Goal: Task Accomplishment & Management: Complete application form

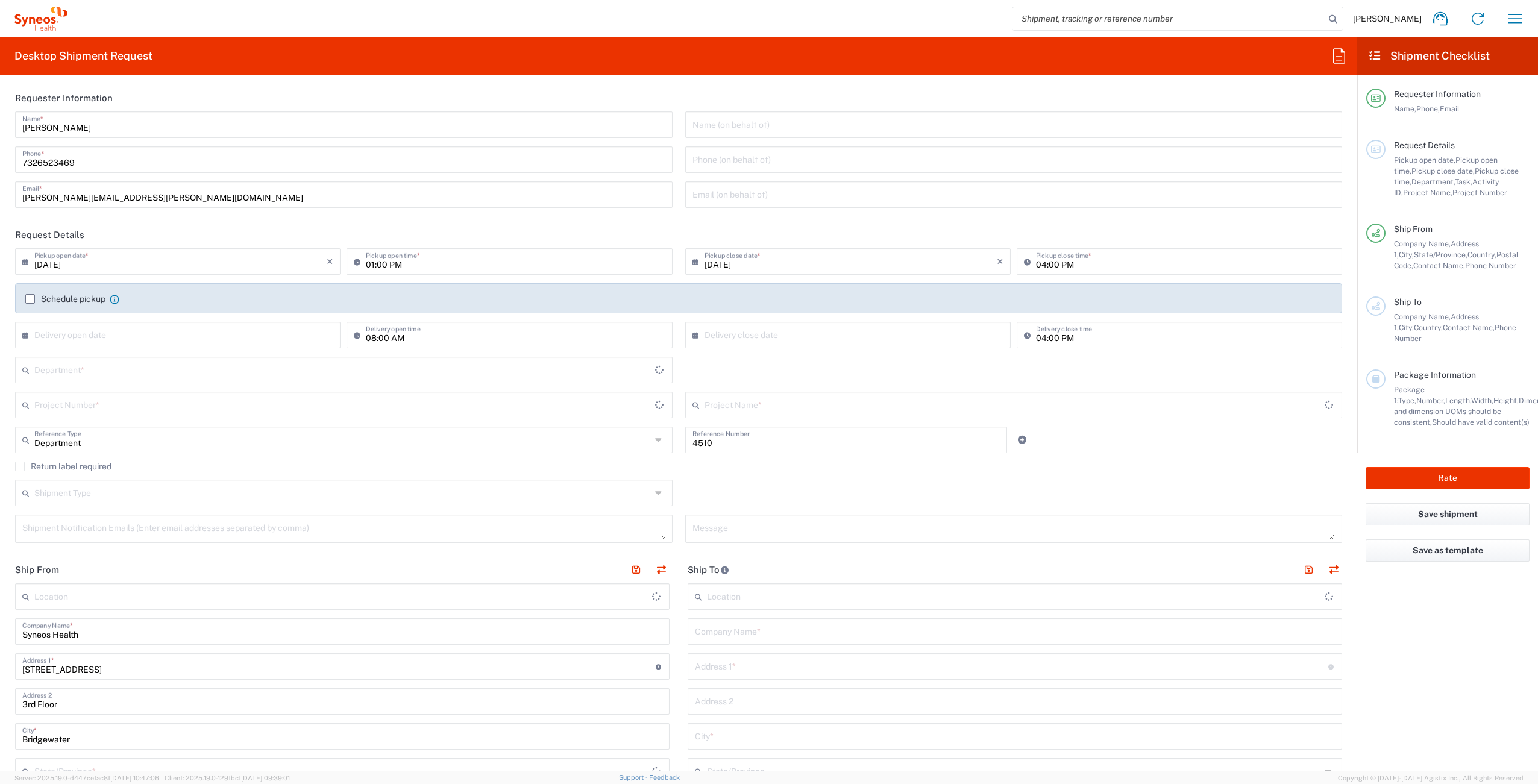
type input "[US_STATE]"
type input "[GEOGRAPHIC_DATA]"
type input "Syneos Health Commercial Servi- [GEOGRAPHIC_DATA] [GEOGRAPHIC_DATA]"
click at [141, 407] on input "text" at bounding box center [342, 404] width 617 height 21
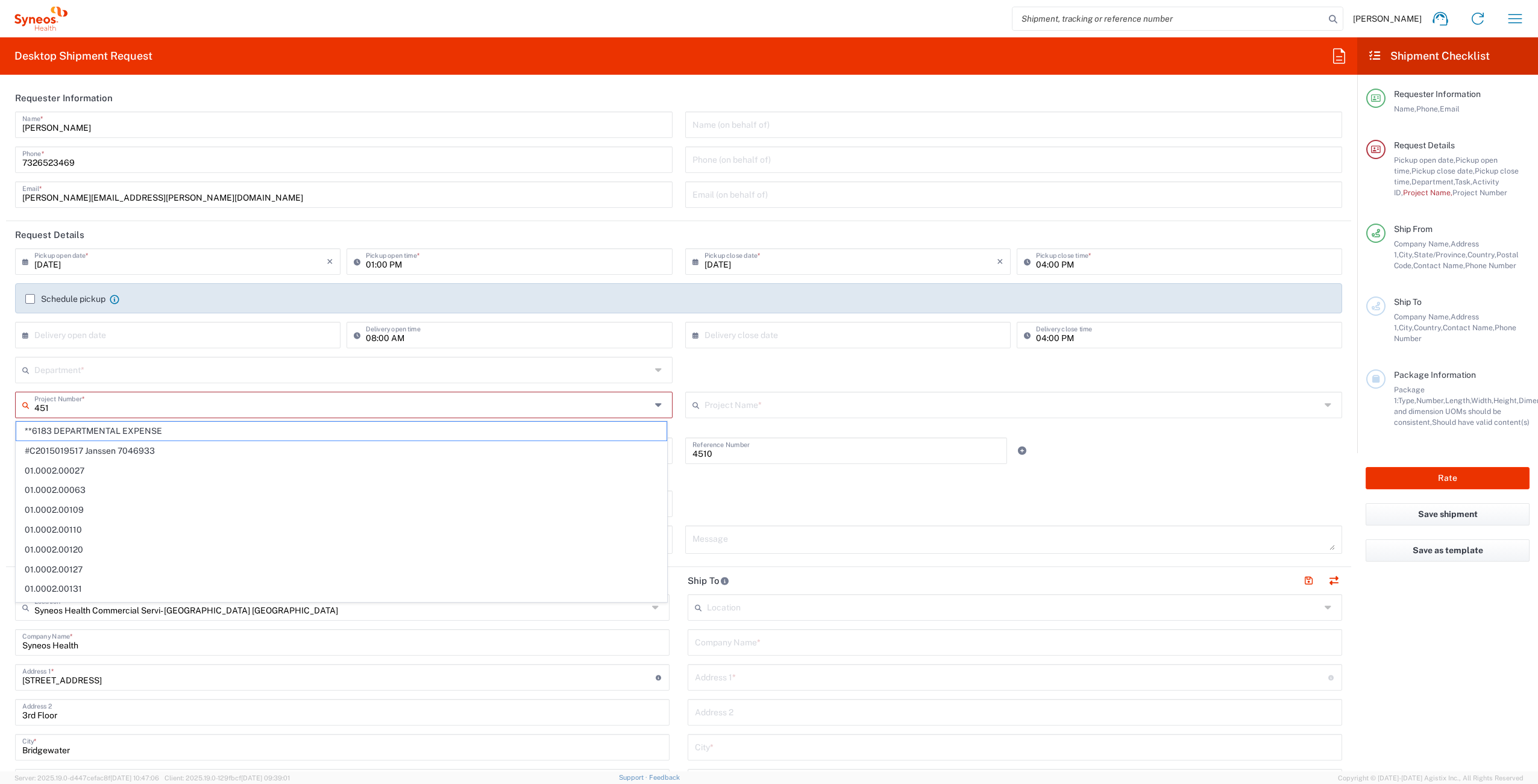
type input "4510"
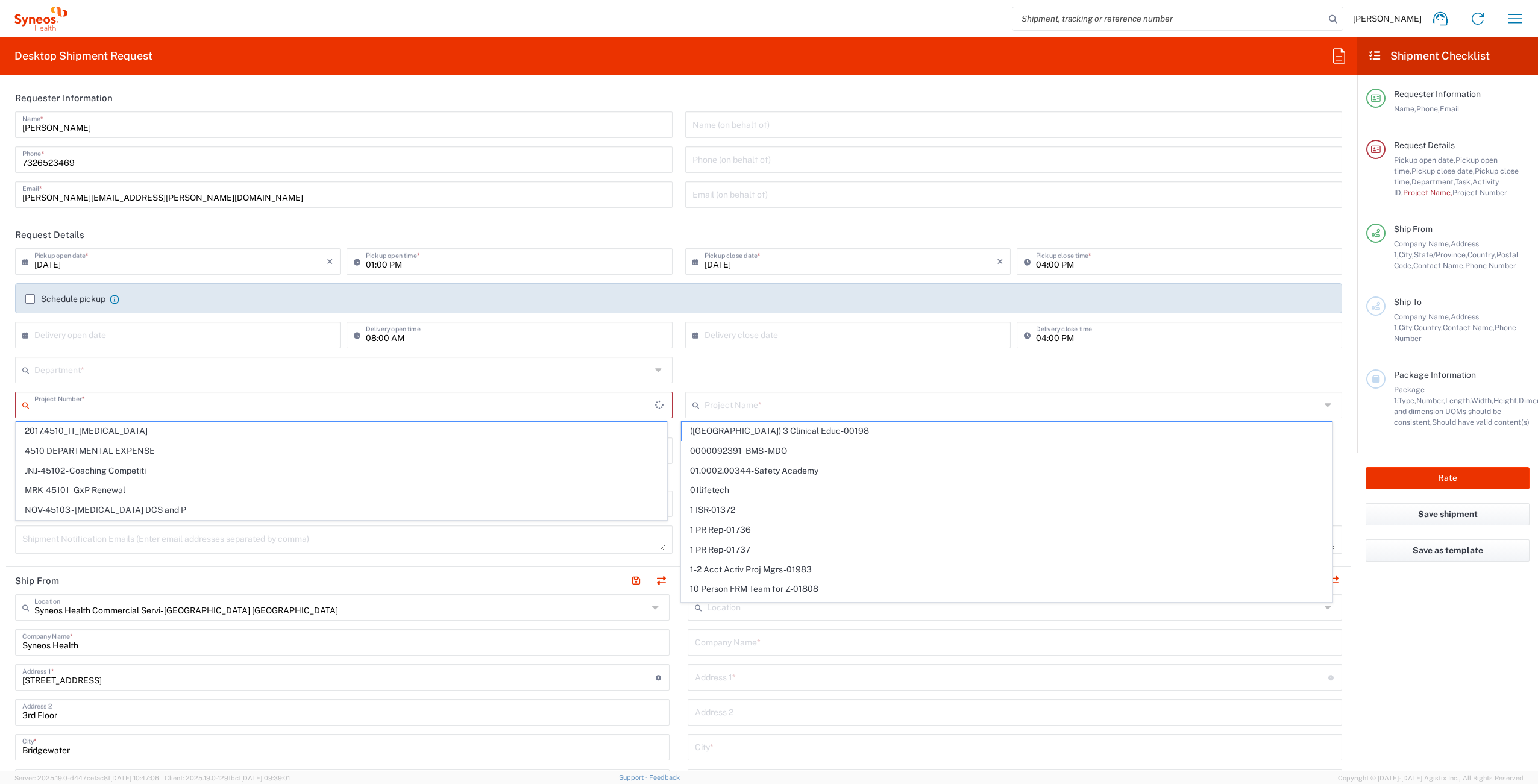
click at [163, 407] on input "text" at bounding box center [345, 404] width 621 height 21
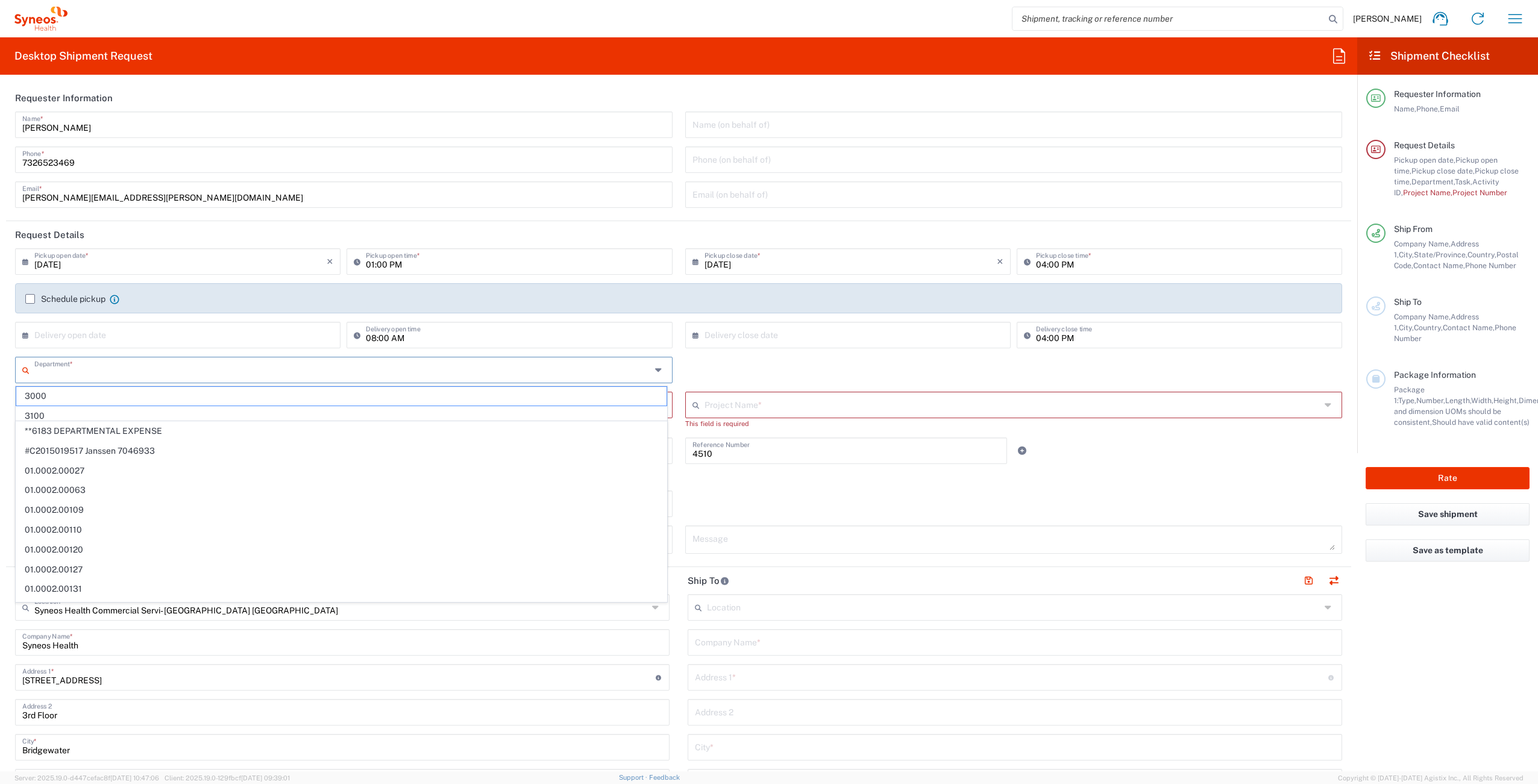
click at [118, 374] on input "text" at bounding box center [342, 369] width 617 height 21
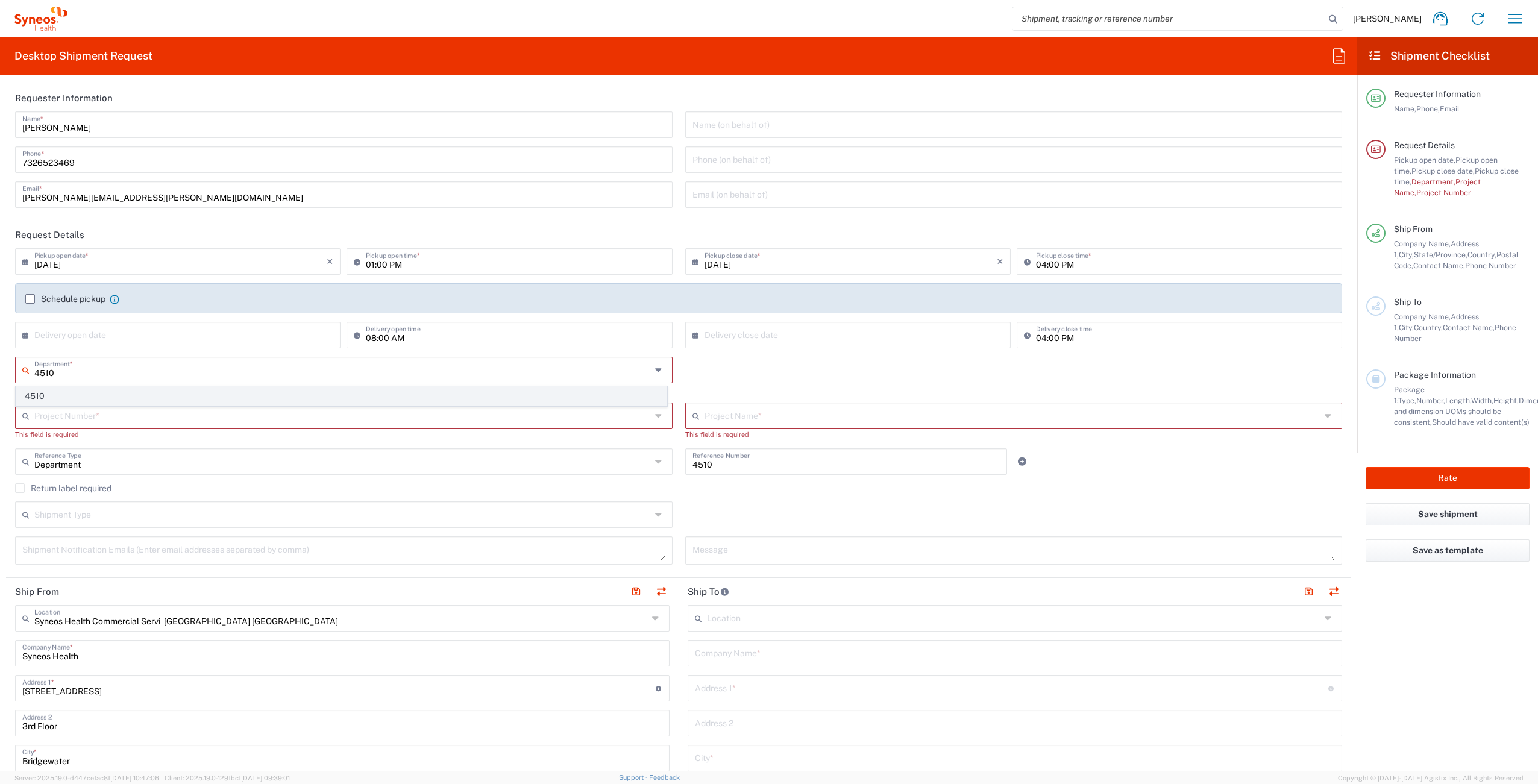
type input "4510"
click at [97, 398] on span "4510" at bounding box center [341, 396] width 650 height 18
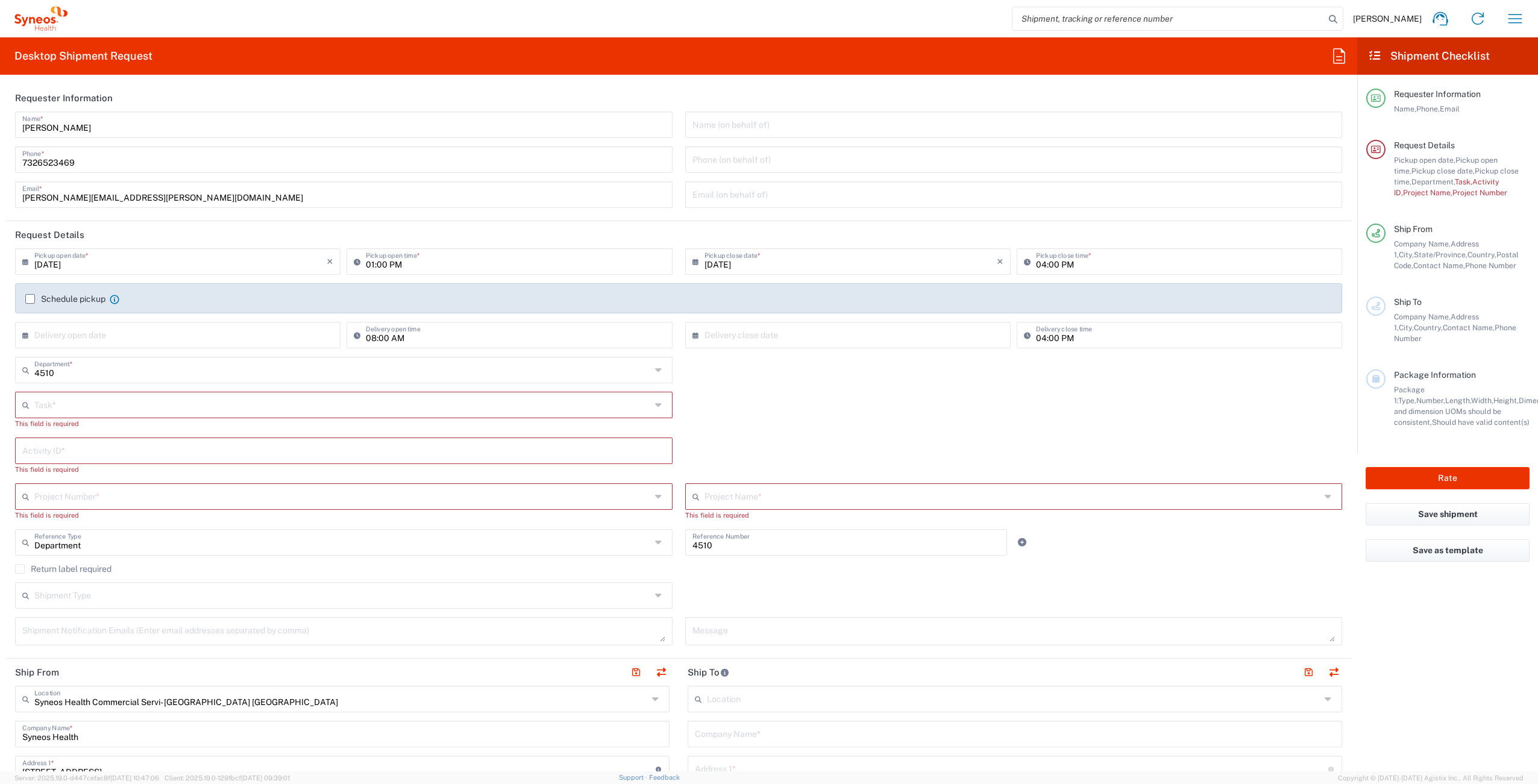
click at [92, 408] on input "text" at bounding box center [342, 404] width 617 height 21
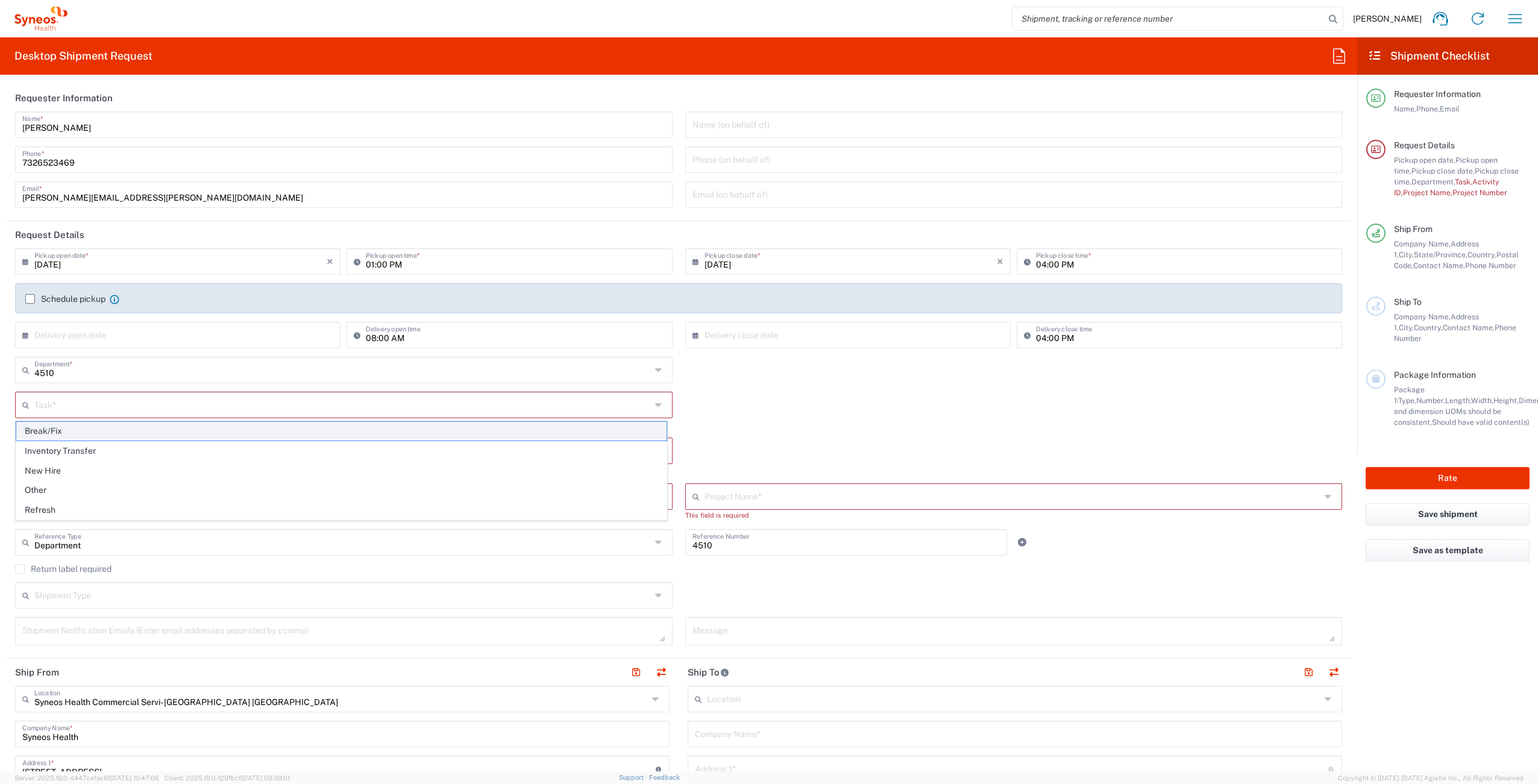
click at [91, 436] on span "Break/Fix" at bounding box center [341, 431] width 650 height 18
type input "Break/Fix"
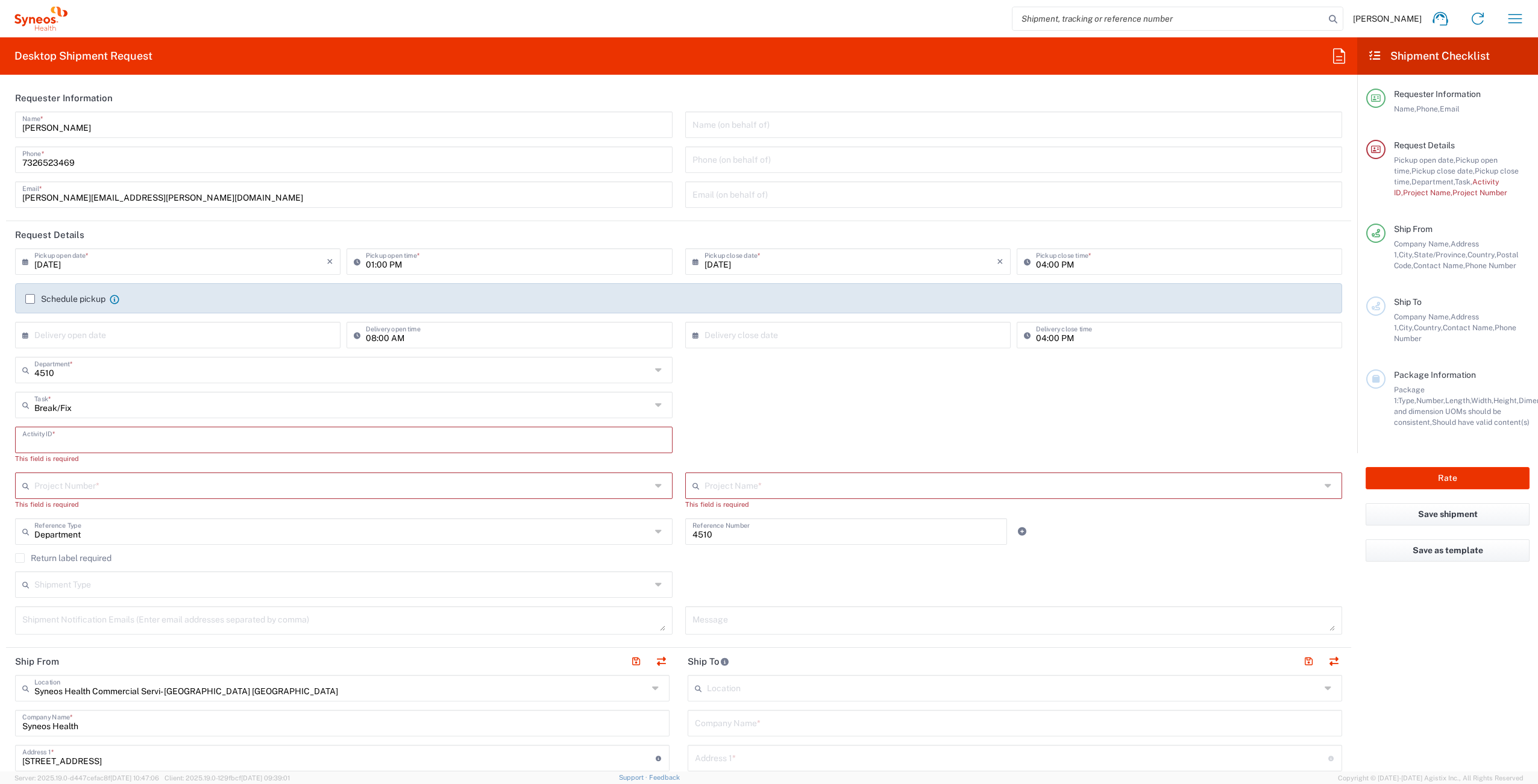
click at [94, 446] on input "text" at bounding box center [343, 439] width 643 height 21
paste input "INC2642014"
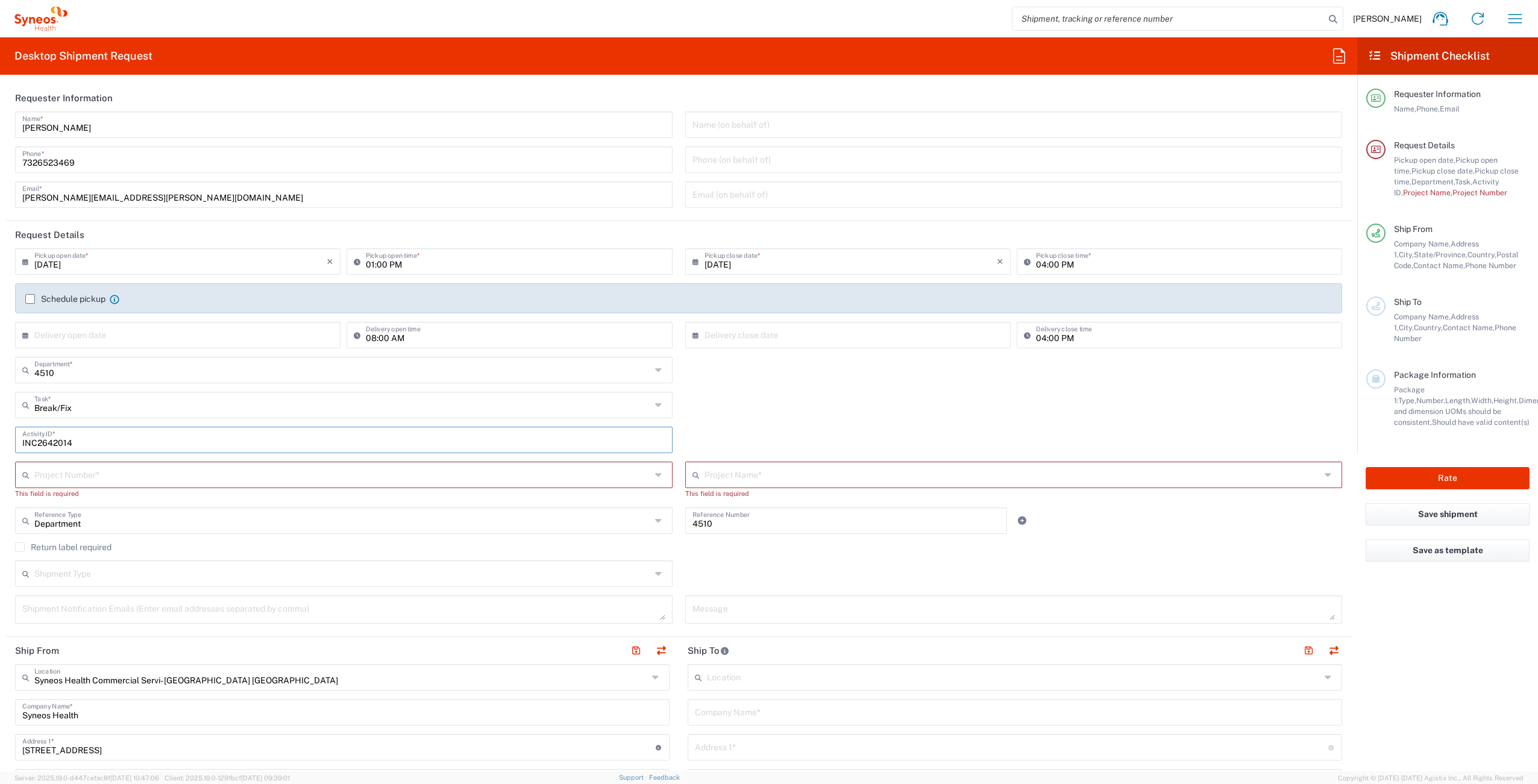
type input "INC2642014"
click at [123, 473] on input "text" at bounding box center [342, 474] width 617 height 21
click at [92, 515] on span "4510 DEPARTMENTAL EXPENSE" at bounding box center [341, 521] width 650 height 18
type input "4510 DEPARTMENTAL EXPENSE"
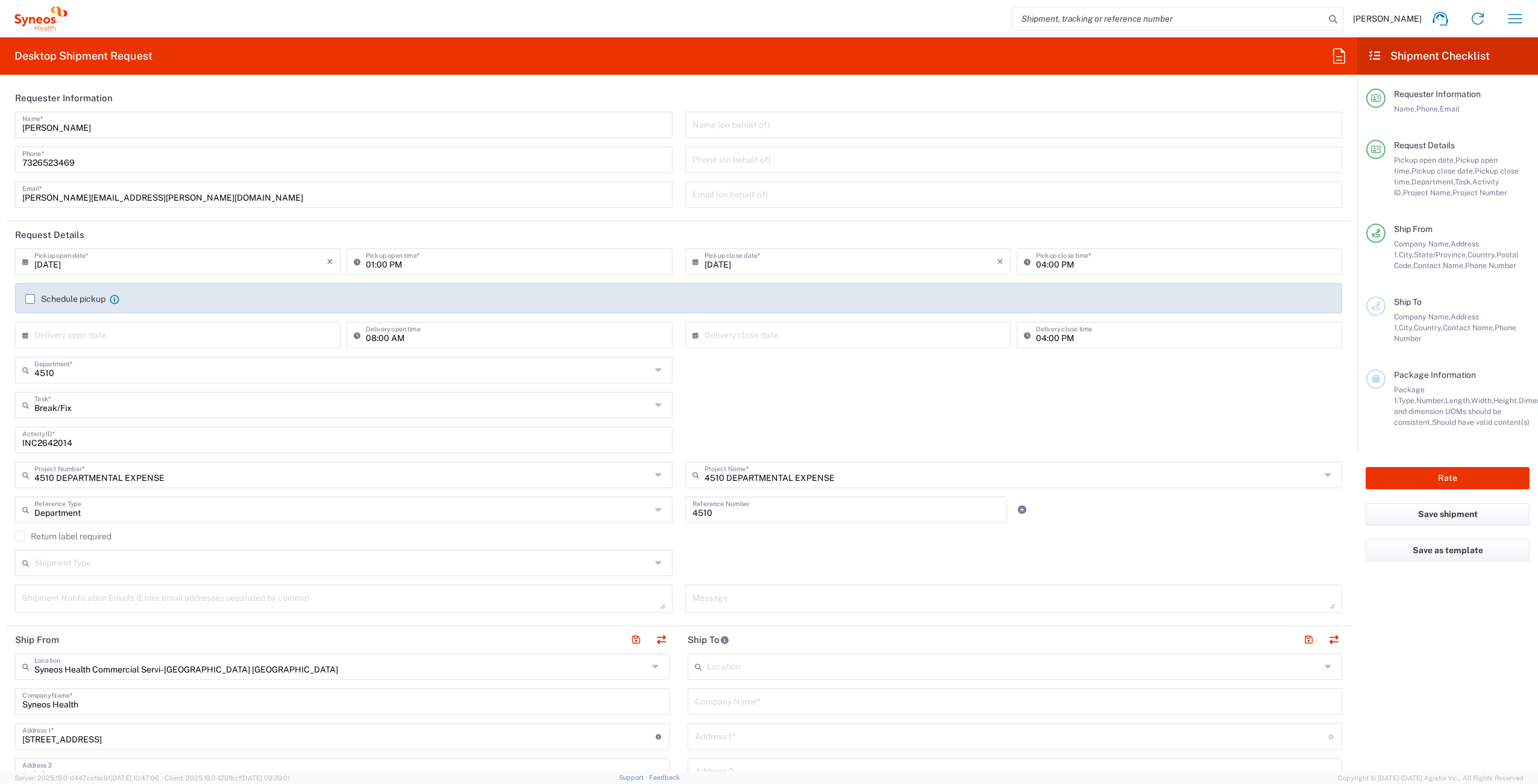
click at [26, 536] on label "Return label required" at bounding box center [63, 536] width 97 height 10
click at [20, 536] on input "Return label required" at bounding box center [20, 536] width 0 height 0
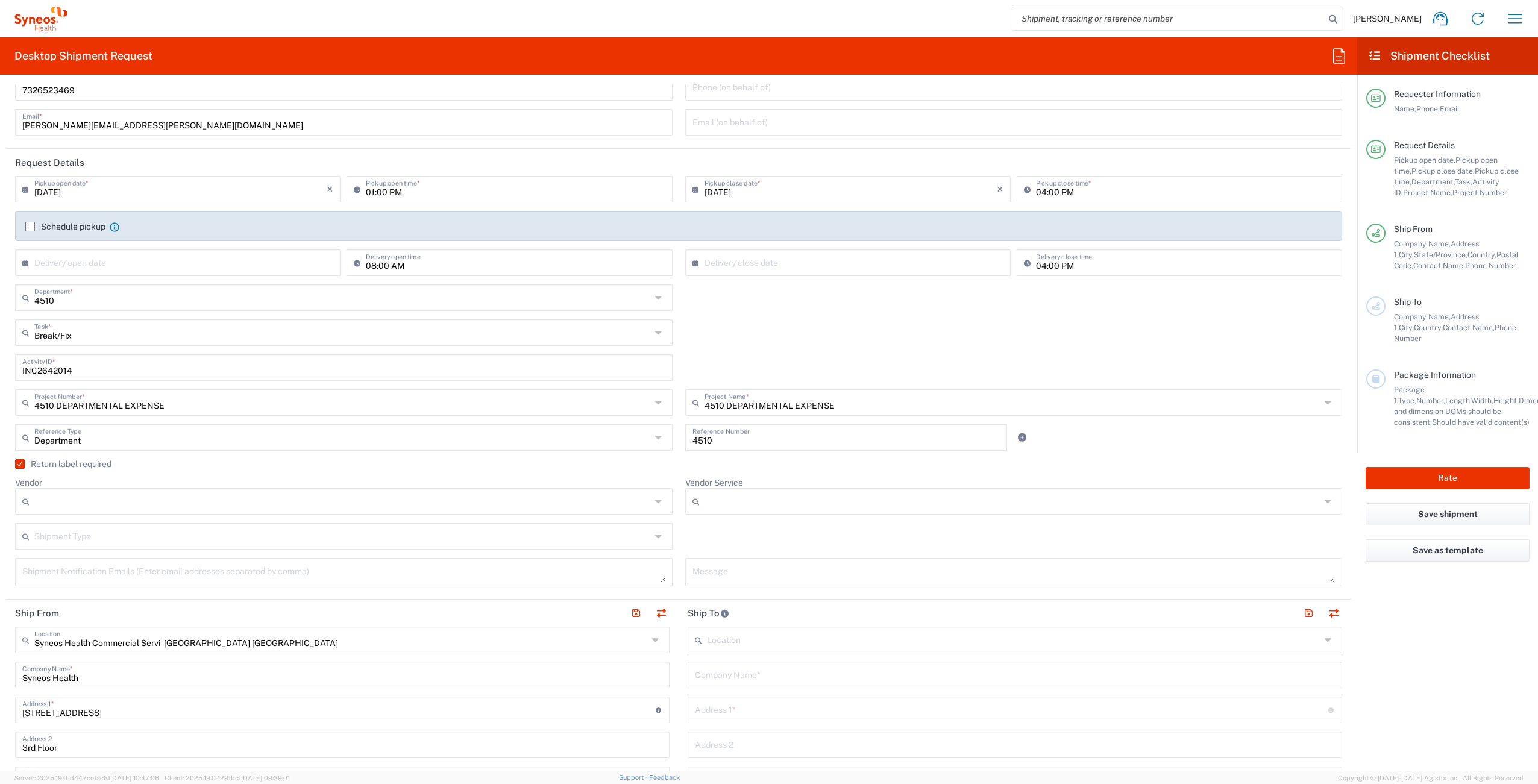
scroll to position [76, 0]
click at [144, 501] on input "Vendor" at bounding box center [342, 497] width 617 height 19
click at [121, 555] on span "UPS" at bounding box center [341, 564] width 650 height 18
type input "UPS"
click at [737, 499] on input "Vendor Service" at bounding box center [1013, 497] width 617 height 19
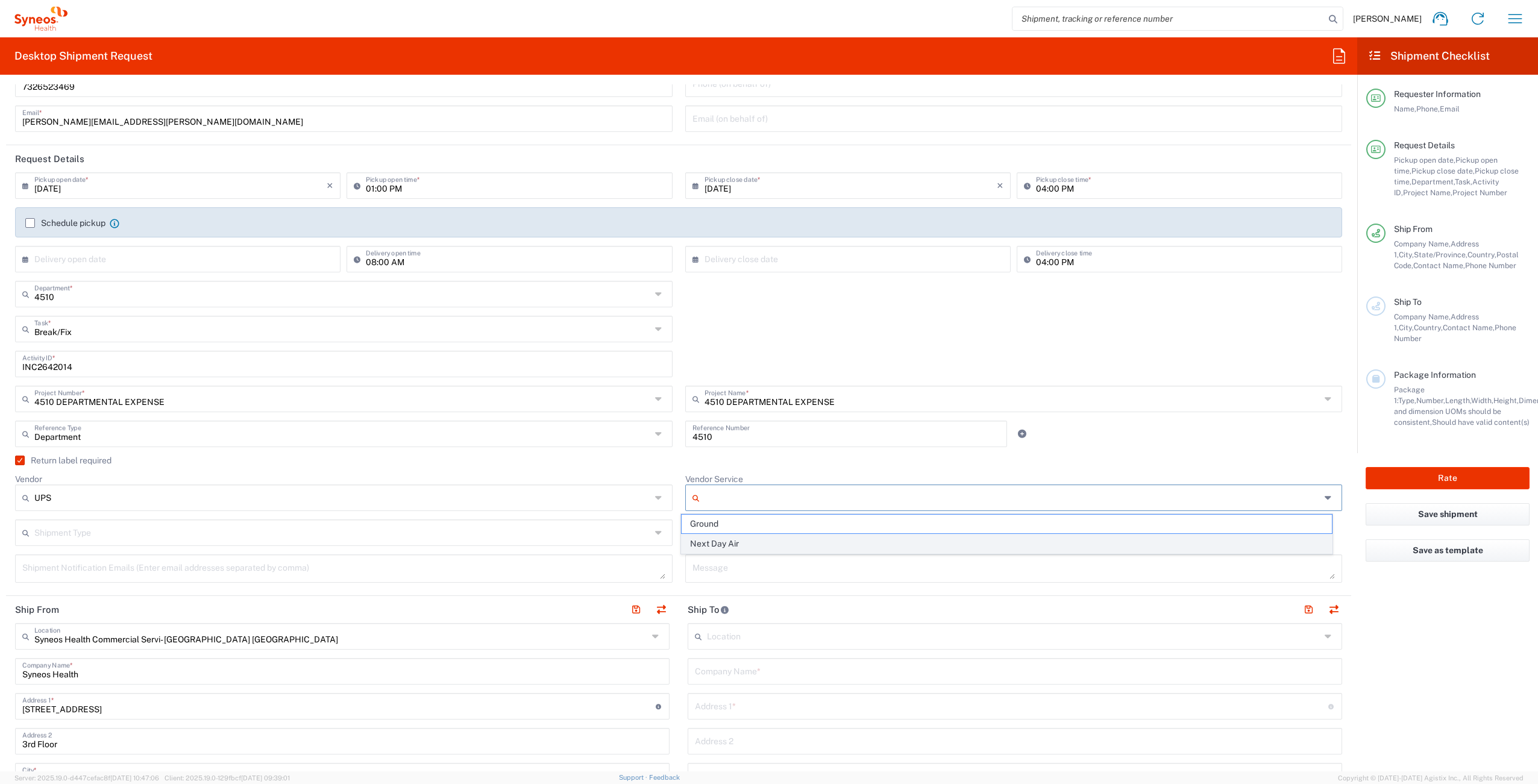
click at [742, 540] on span "Next Day Air" at bounding box center [1007, 544] width 650 height 18
type input "Next Day Air"
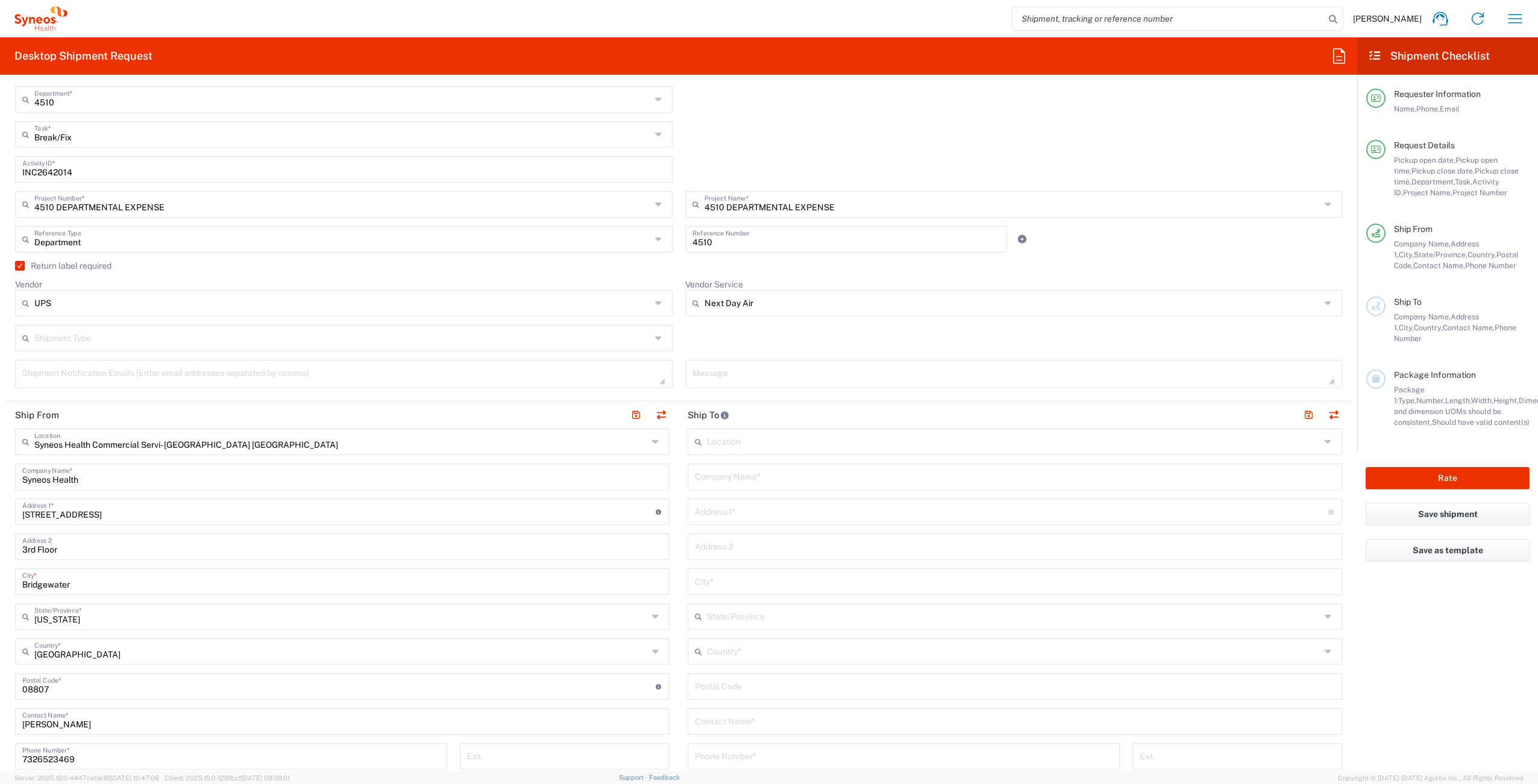
scroll to position [317, 0]
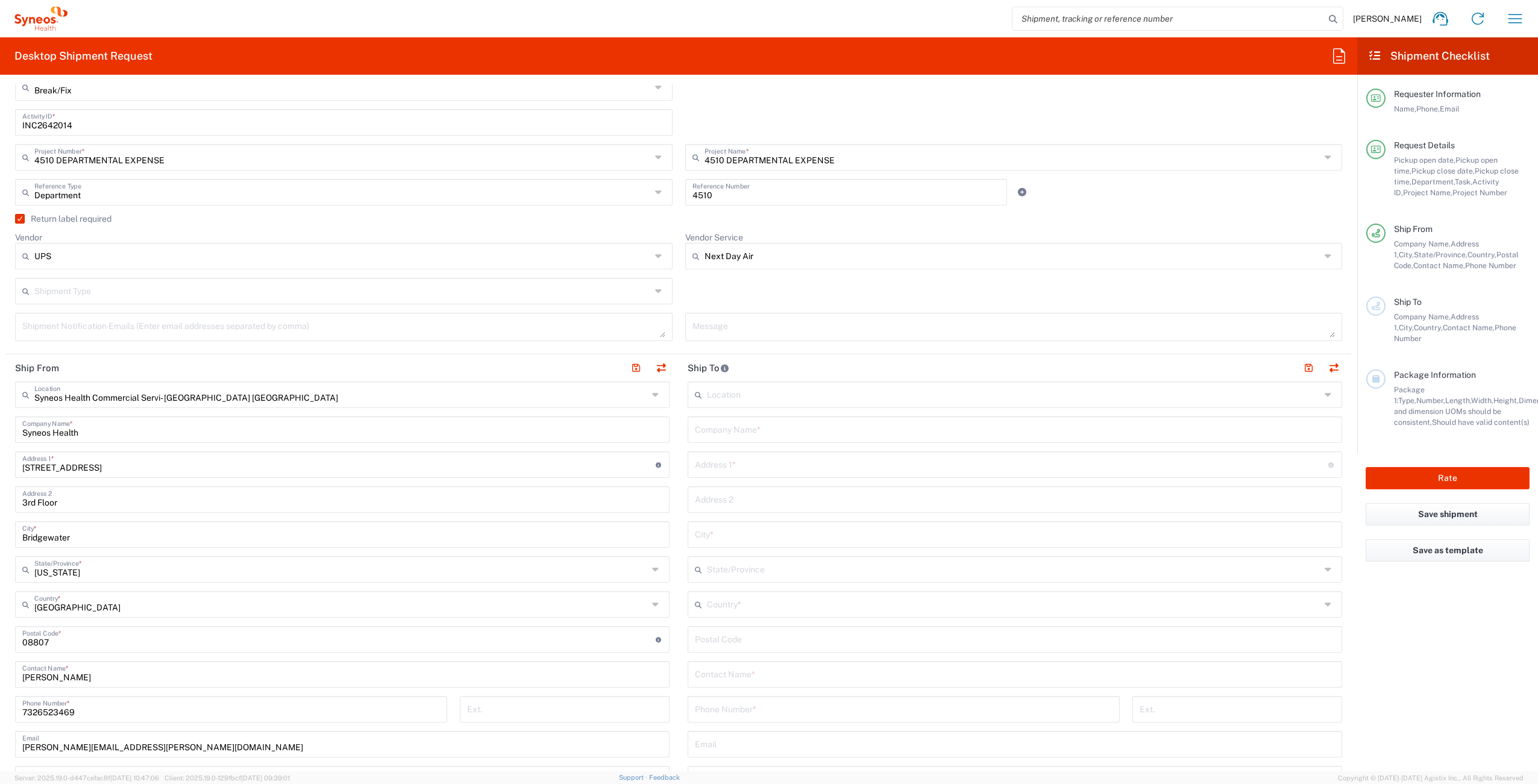
click at [733, 433] on input "text" at bounding box center [1014, 429] width 640 height 21
paste input "[PERSON_NAME]"
type input "[PERSON_NAME]"
click at [749, 677] on input "text" at bounding box center [1014, 673] width 640 height 21
paste input "[PERSON_NAME]"
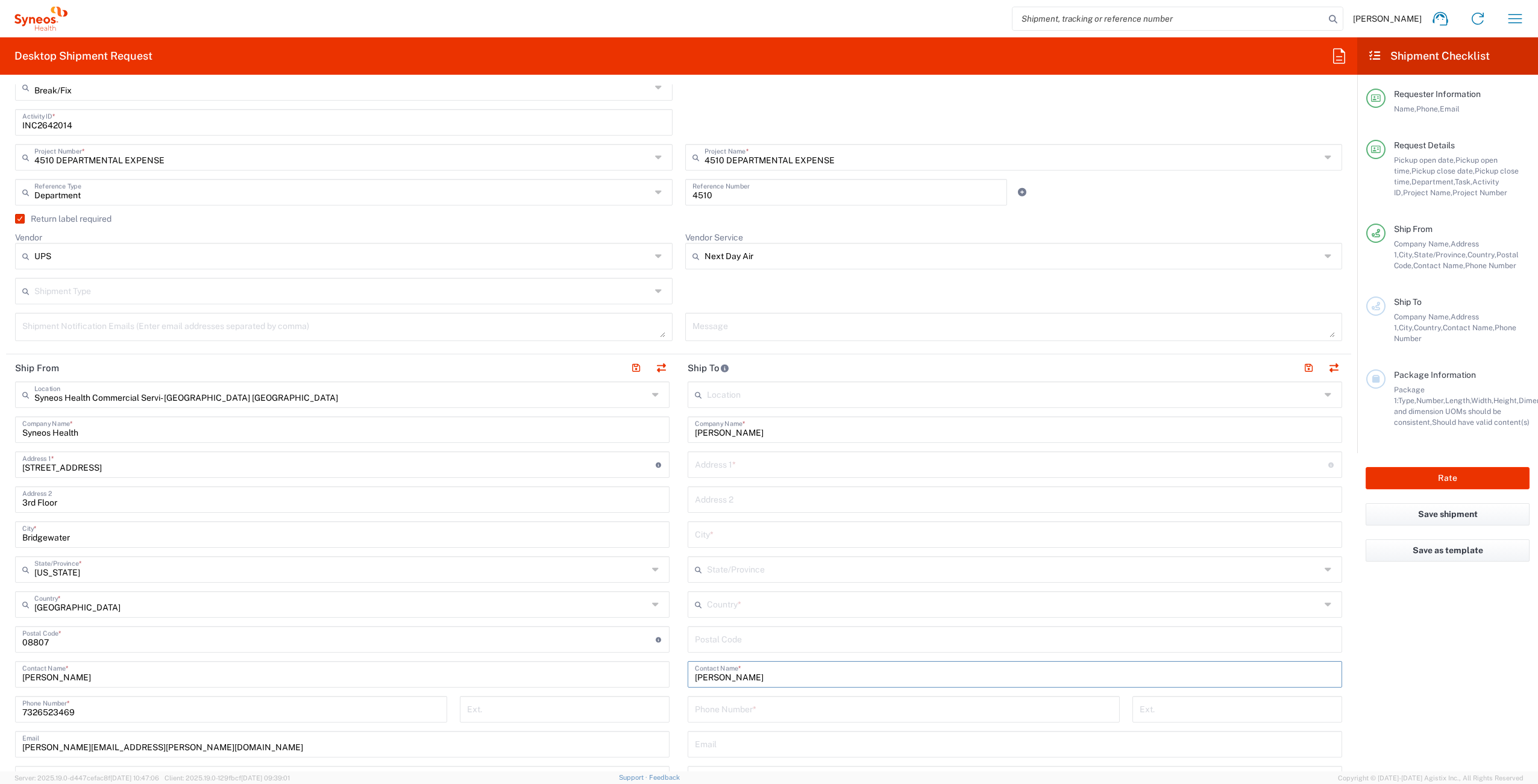
type input "[PERSON_NAME]"
drag, startPoint x: 758, startPoint y: 432, endPoint x: 691, endPoint y: 420, distance: 68.1
click at [681, 424] on main "Location [PERSON_NAME] LLC-[GEOGRAPHIC_DATA] [GEOGRAPHIC_DATA] [GEOGRAPHIC_DATA…" at bounding box center [1014, 634] width 673 height 506
paste input "tian"
type input "[PERSON_NAME]"
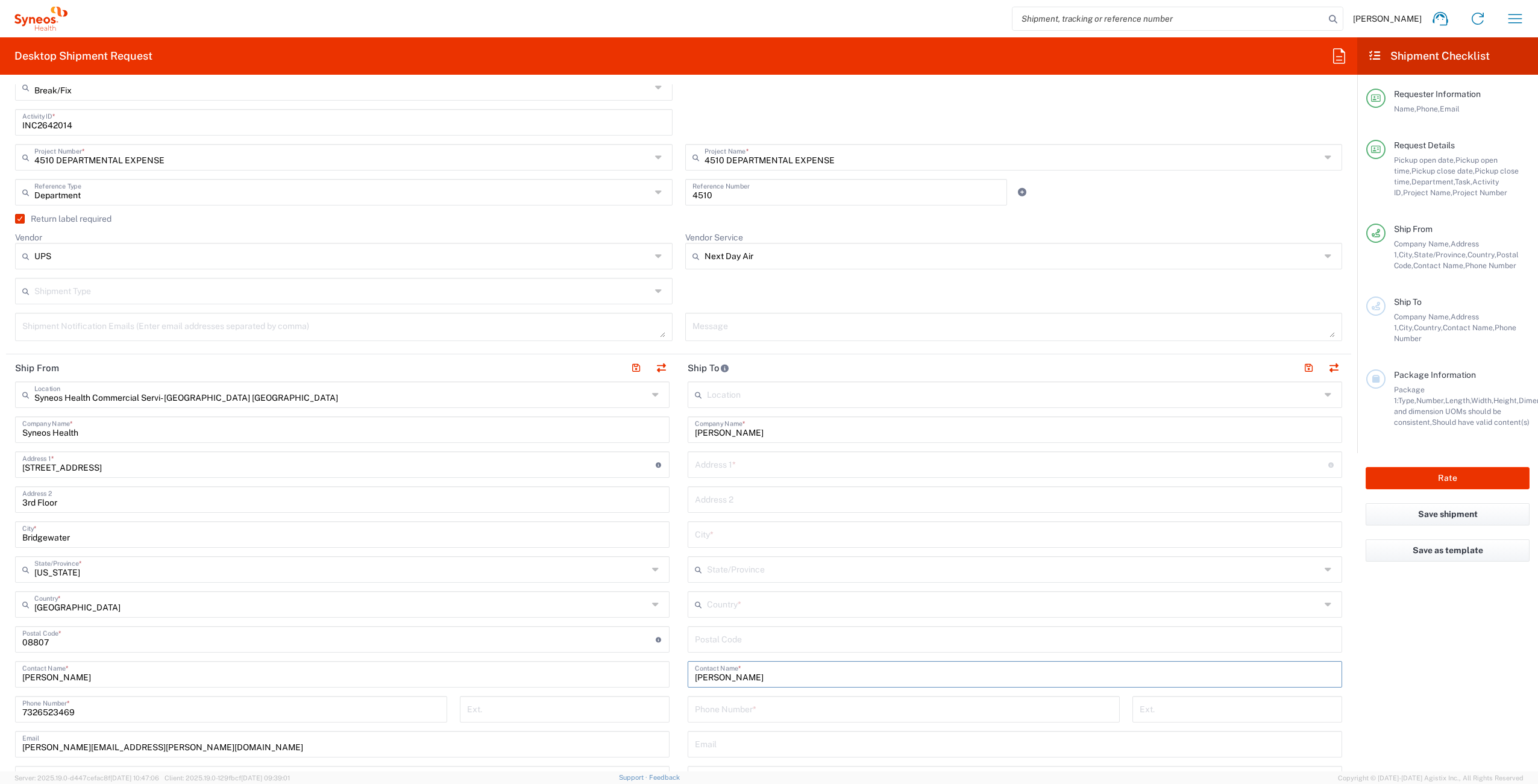
drag, startPoint x: 760, startPoint y: 674, endPoint x: 644, endPoint y: 675, distance: 116.0
click at [644, 675] on div "Ship From Syneos Health Commercial Servi- [GEOGRAPHIC_DATA] [GEOGRAPHIC_DATA] L…" at bounding box center [678, 624] width 1345 height 538
paste input "tian"
type input "[PERSON_NAME]"
click at [742, 464] on input "text" at bounding box center [1012, 464] width 634 height 21
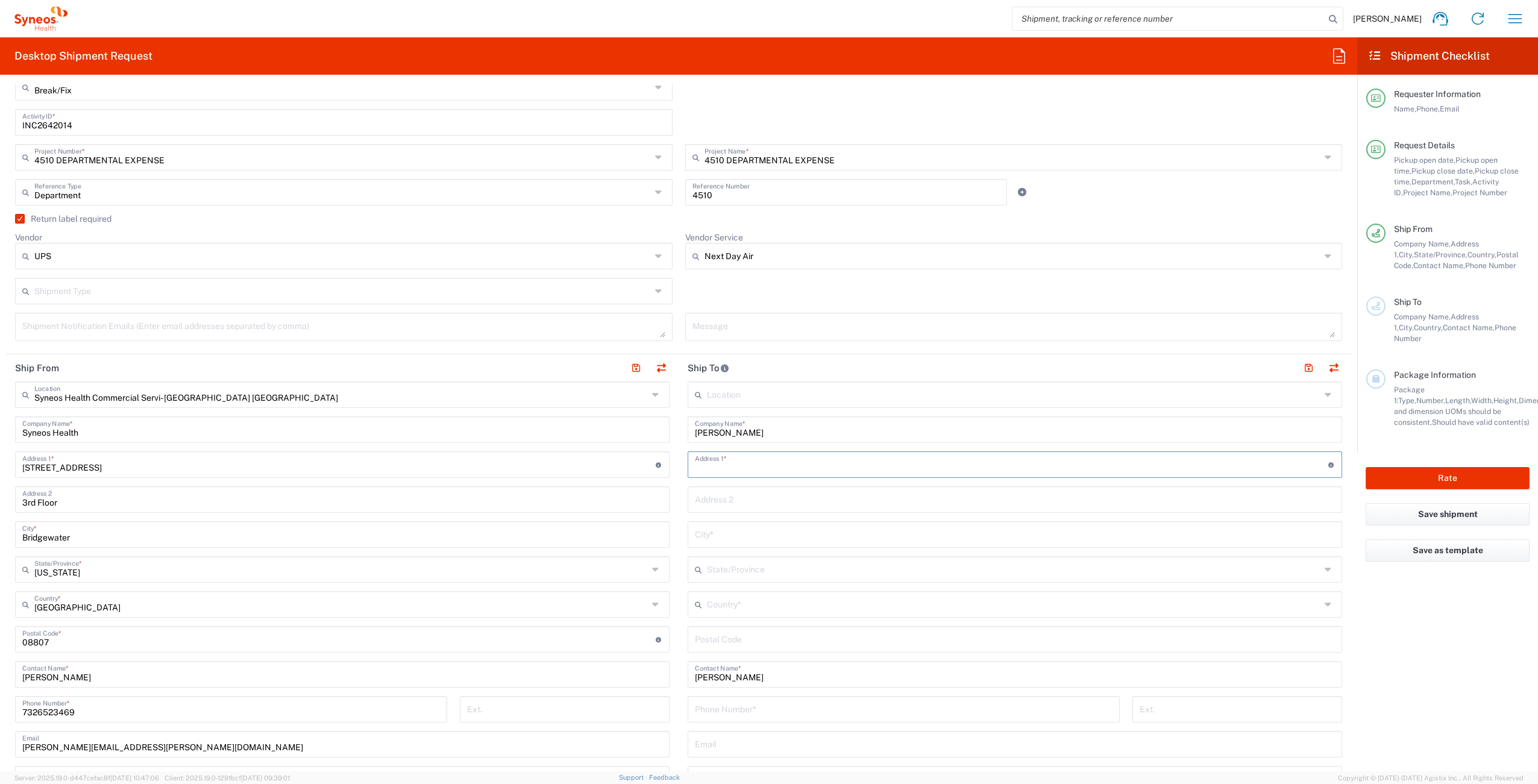
paste input "[STREET_ADDRESS]"
type input "[STREET_ADDRESS]"
type input "wa"
click at [738, 637] on input "undefined" at bounding box center [1014, 638] width 640 height 21
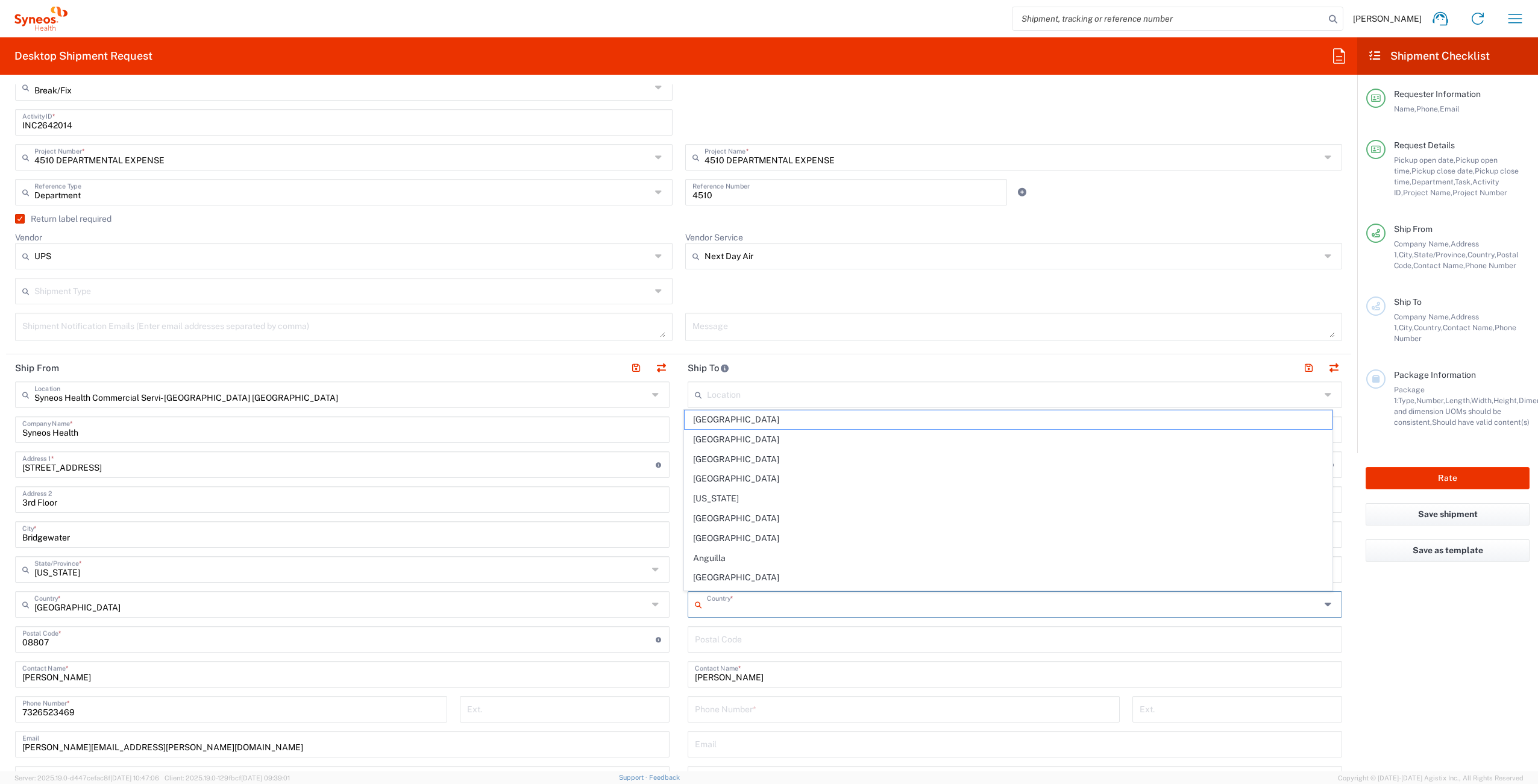
click at [767, 601] on input "text" at bounding box center [1014, 604] width 614 height 21
type input "i"
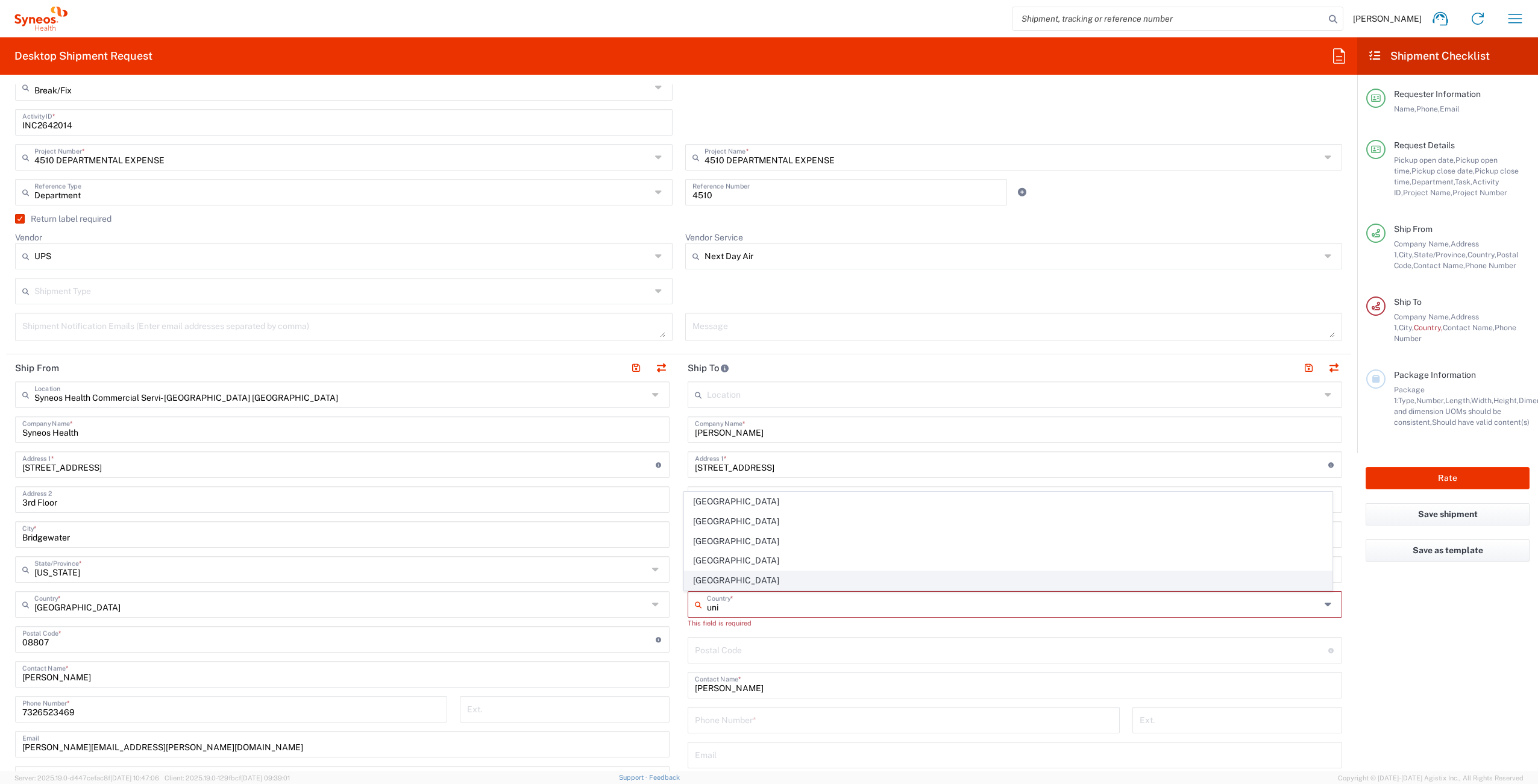
click at [776, 585] on span "[GEOGRAPHIC_DATA]" at bounding box center [1009, 580] width 648 height 18
type input "[GEOGRAPHIC_DATA]"
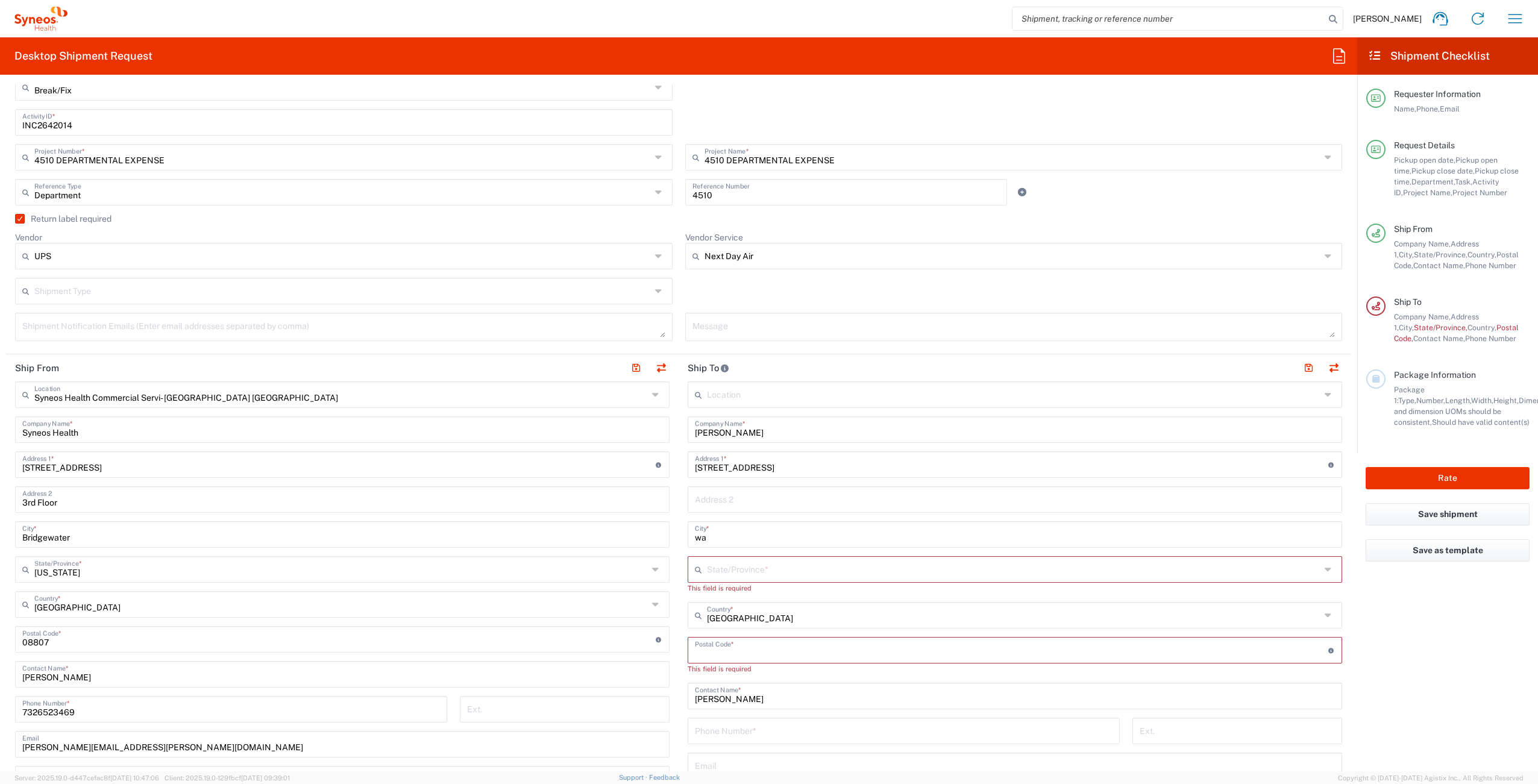
click at [752, 647] on input "undefined" at bounding box center [1012, 649] width 634 height 21
paste input "98042"
type input "98042"
click at [727, 540] on input "wa" at bounding box center [1014, 533] width 640 height 21
drag, startPoint x: 719, startPoint y: 533, endPoint x: 658, endPoint y: 533, distance: 61.0
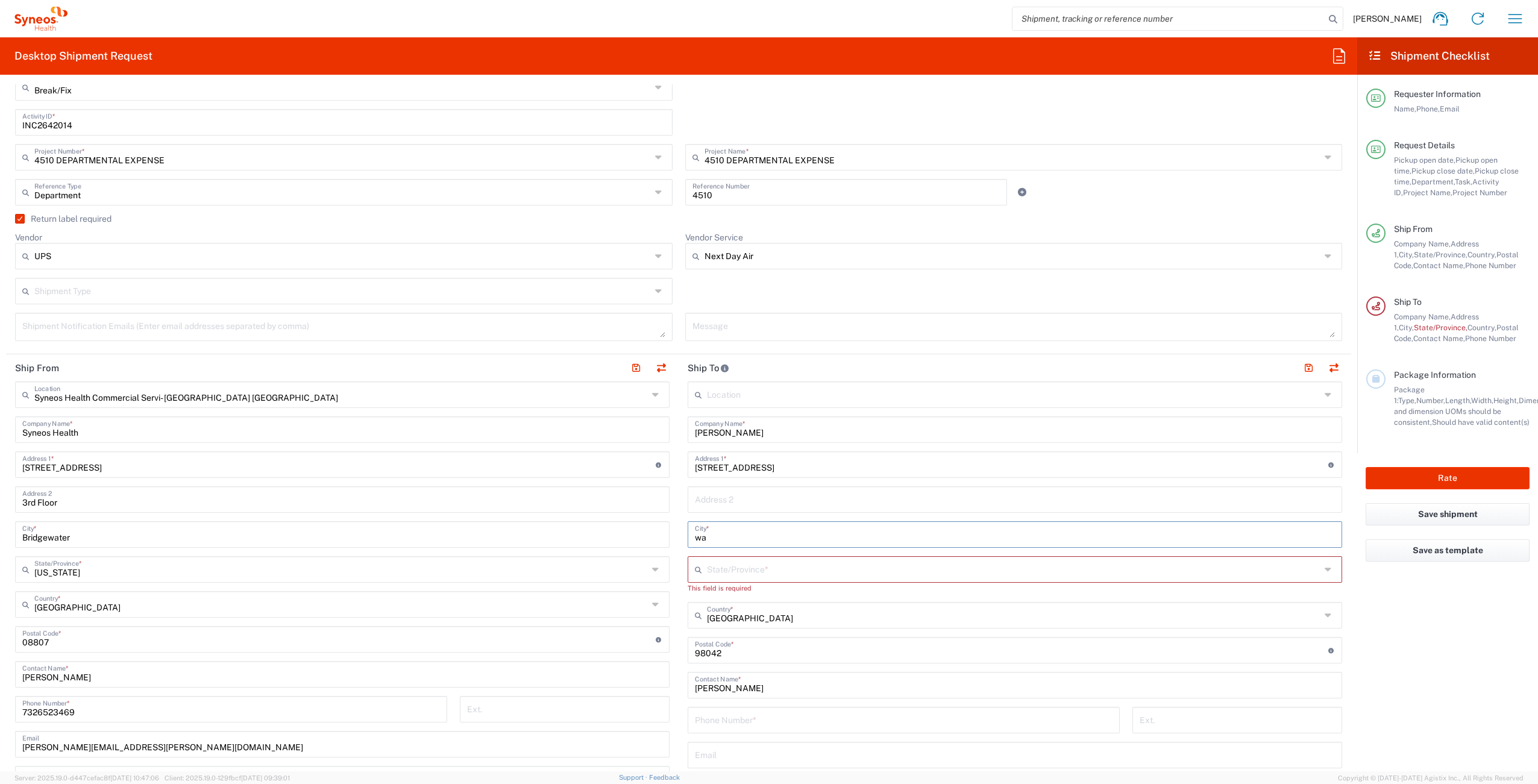
click at [658, 533] on div "Ship From Syneos Health Commercial Servi- [GEOGRAPHIC_DATA] [GEOGRAPHIC_DATA] L…" at bounding box center [678, 628] width 1345 height 549
paste input "[PERSON_NAME]"
type input "[PERSON_NAME]"
click at [783, 650] on span "[US_STATE]" at bounding box center [1009, 655] width 648 height 18
type input "[US_STATE]"
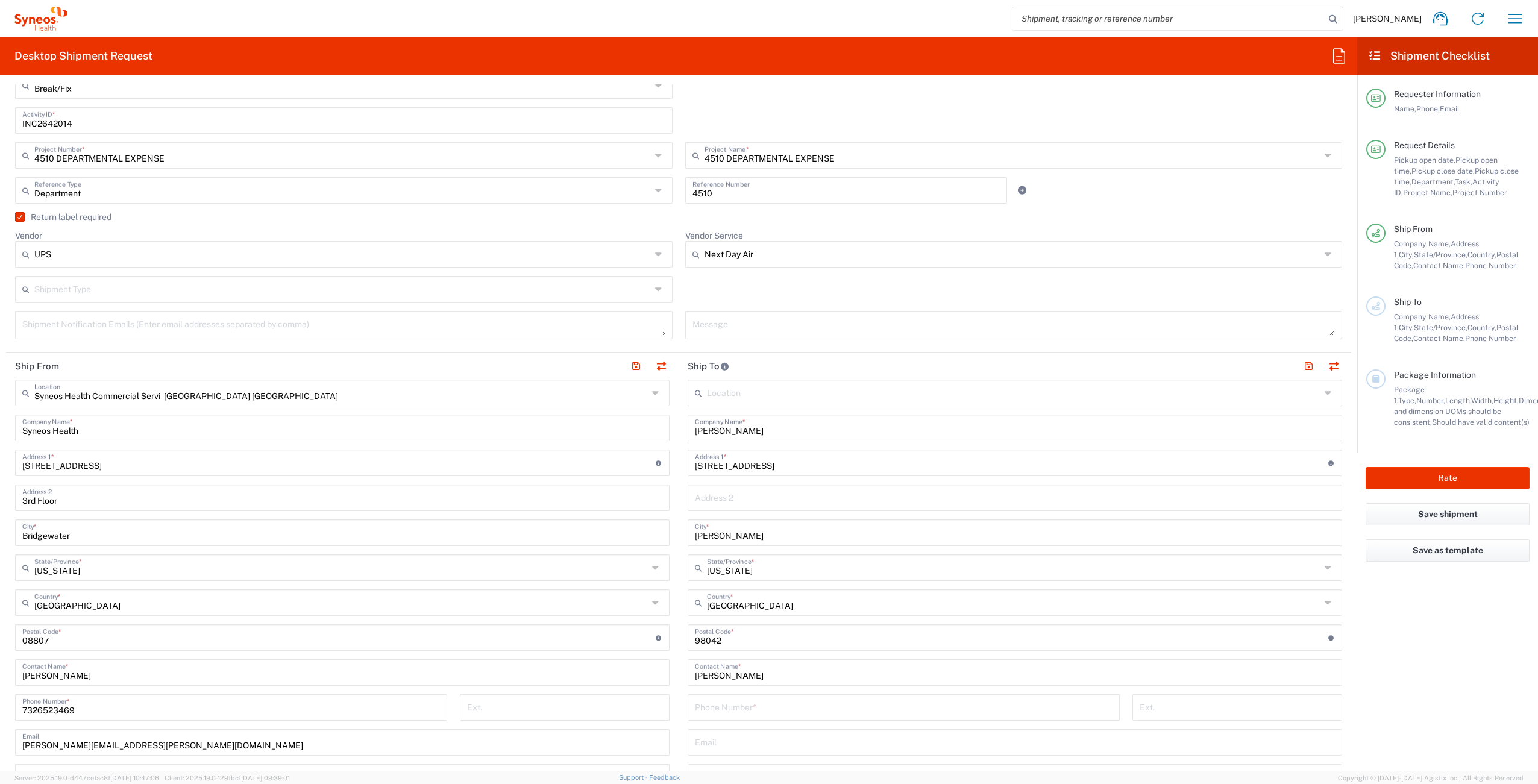
scroll to position [320, 0]
drag, startPoint x: 752, startPoint y: 706, endPoint x: 794, endPoint y: 700, distance: 42.4
click at [752, 706] on input "tel" at bounding box center [904, 706] width 418 height 21
paste input "[PHONE_NUMBER]"
type input "2537974445"
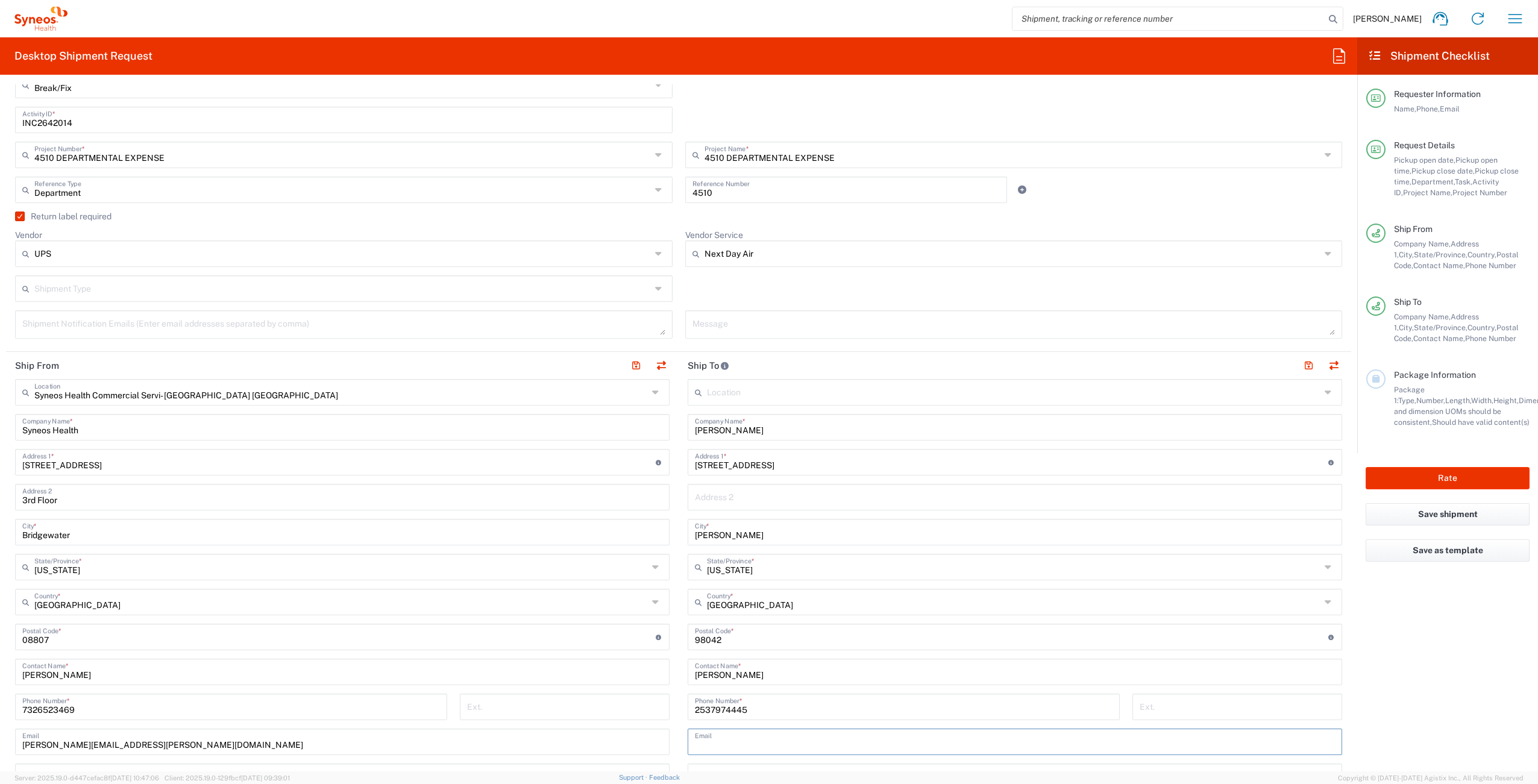
click at [749, 742] on input "text" at bounding box center [1014, 741] width 640 height 21
paste input "[PHONE_NUMBER]"
drag, startPoint x: 789, startPoint y: 748, endPoint x: 587, endPoint y: 733, distance: 202.6
click at [619, 741] on div "Ship From Syneos Health Commercial Servi- [GEOGRAPHIC_DATA] [GEOGRAPHIC_DATA] L…" at bounding box center [678, 626] width 1345 height 549
paste input "[EMAIL_ADDRESS][DOMAIN_NAME]"
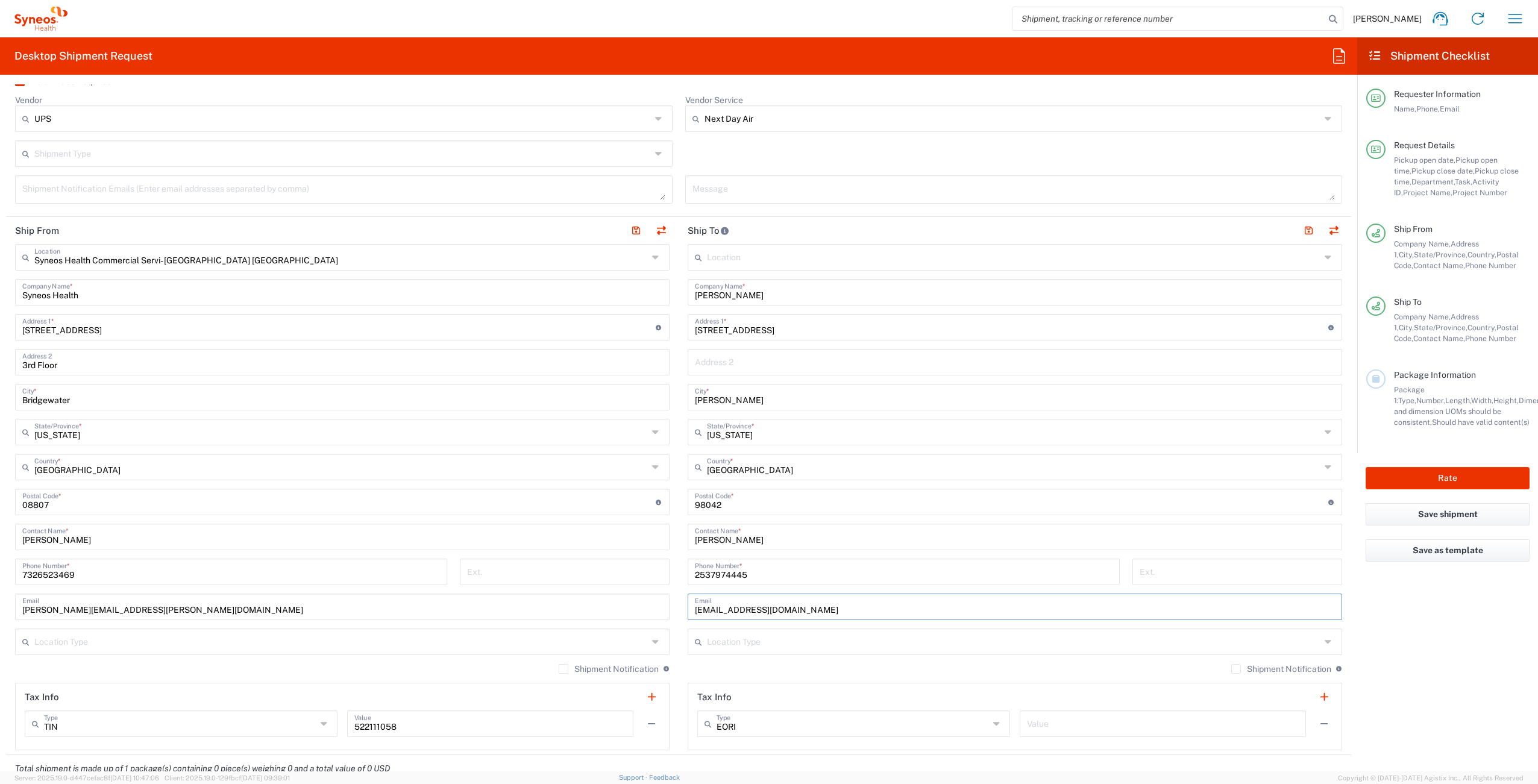
scroll to position [502, 0]
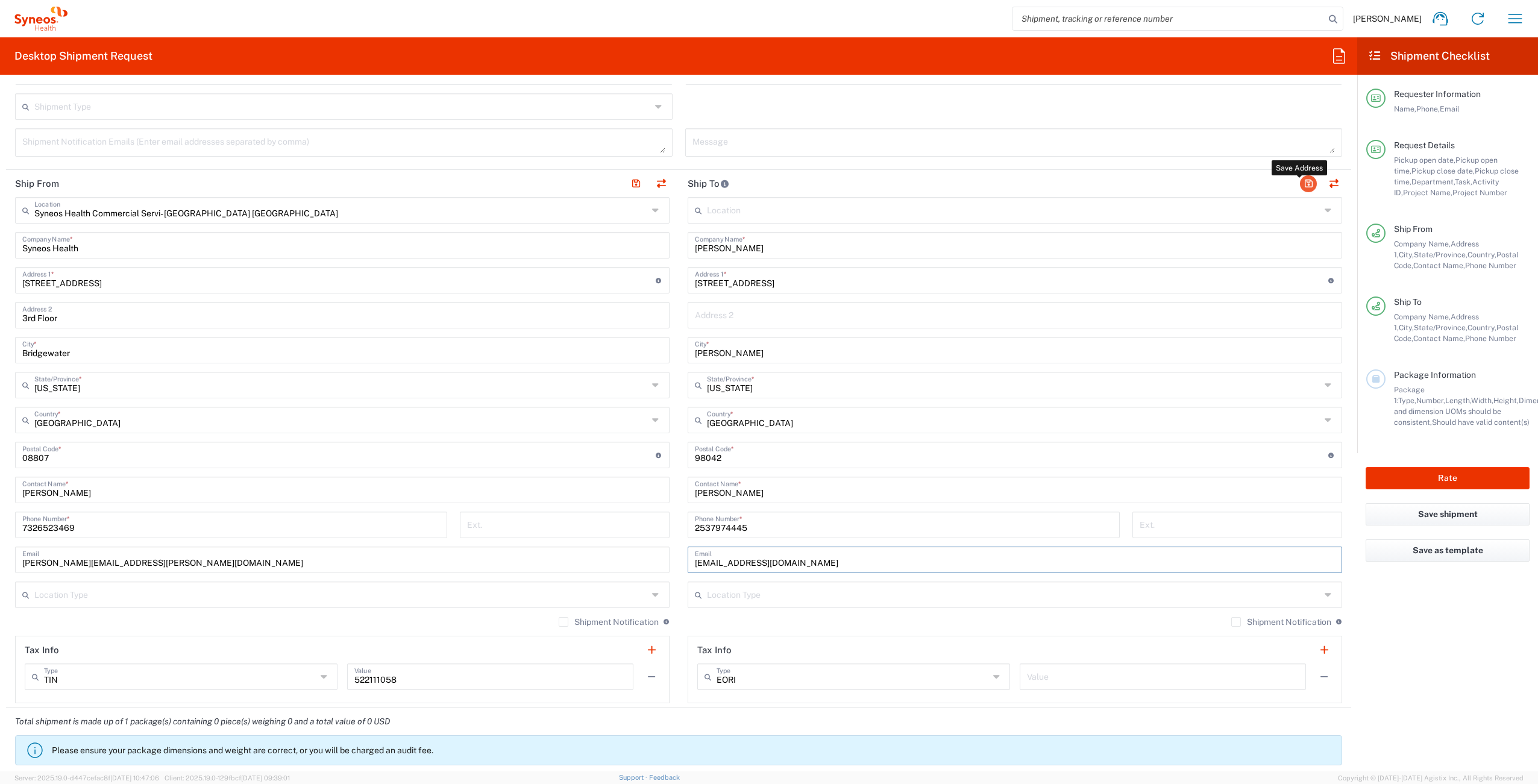
type input "[EMAIL_ADDRESS][DOMAIN_NAME]"
click at [1300, 178] on button "button" at bounding box center [1309, 184] width 17 height 17
click at [1231, 620] on label "Shipment Notification" at bounding box center [1281, 622] width 100 height 10
click at [1236, 622] on input "Shipment Notification" at bounding box center [1236, 622] width 0 height 0
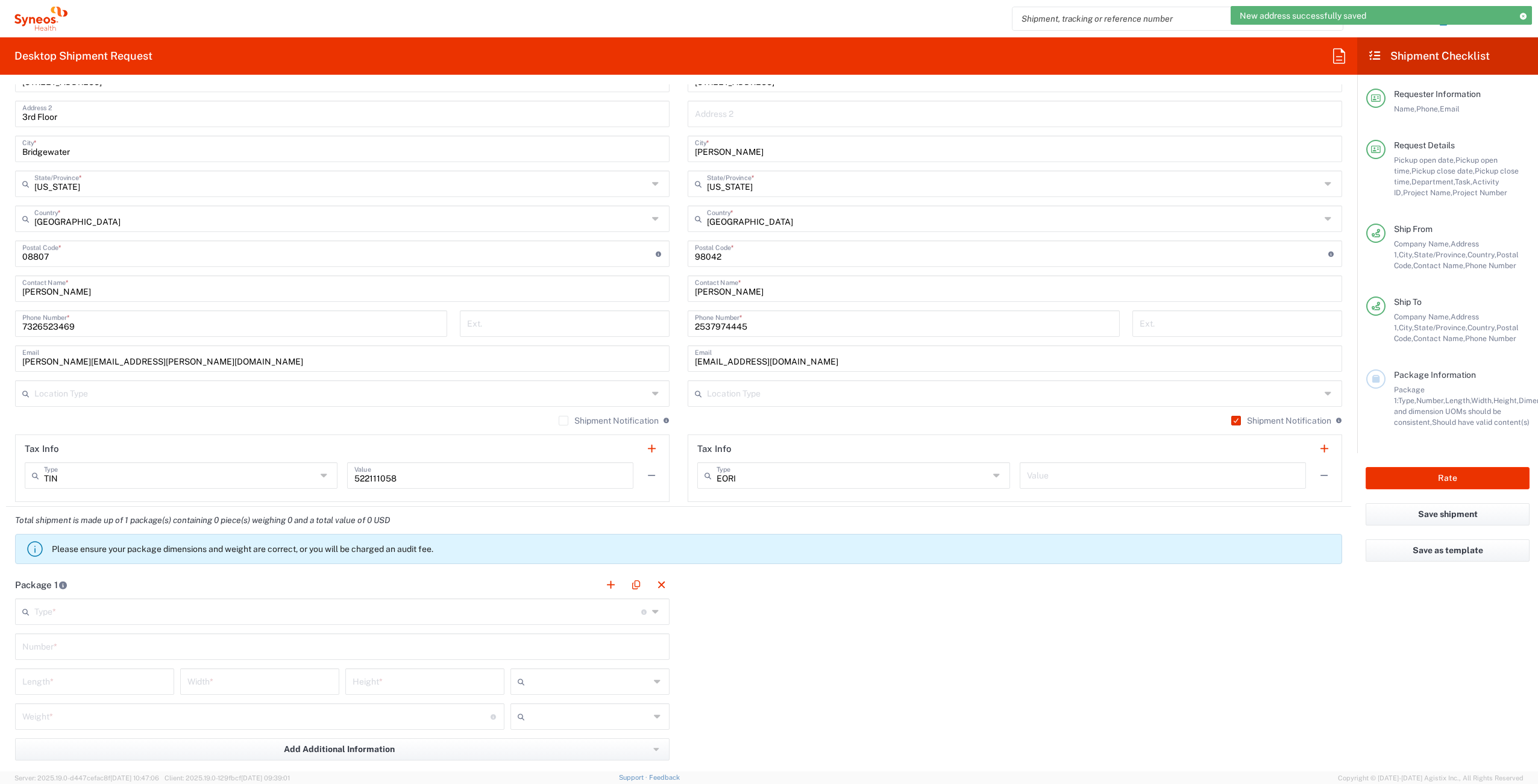
scroll to position [704, 0]
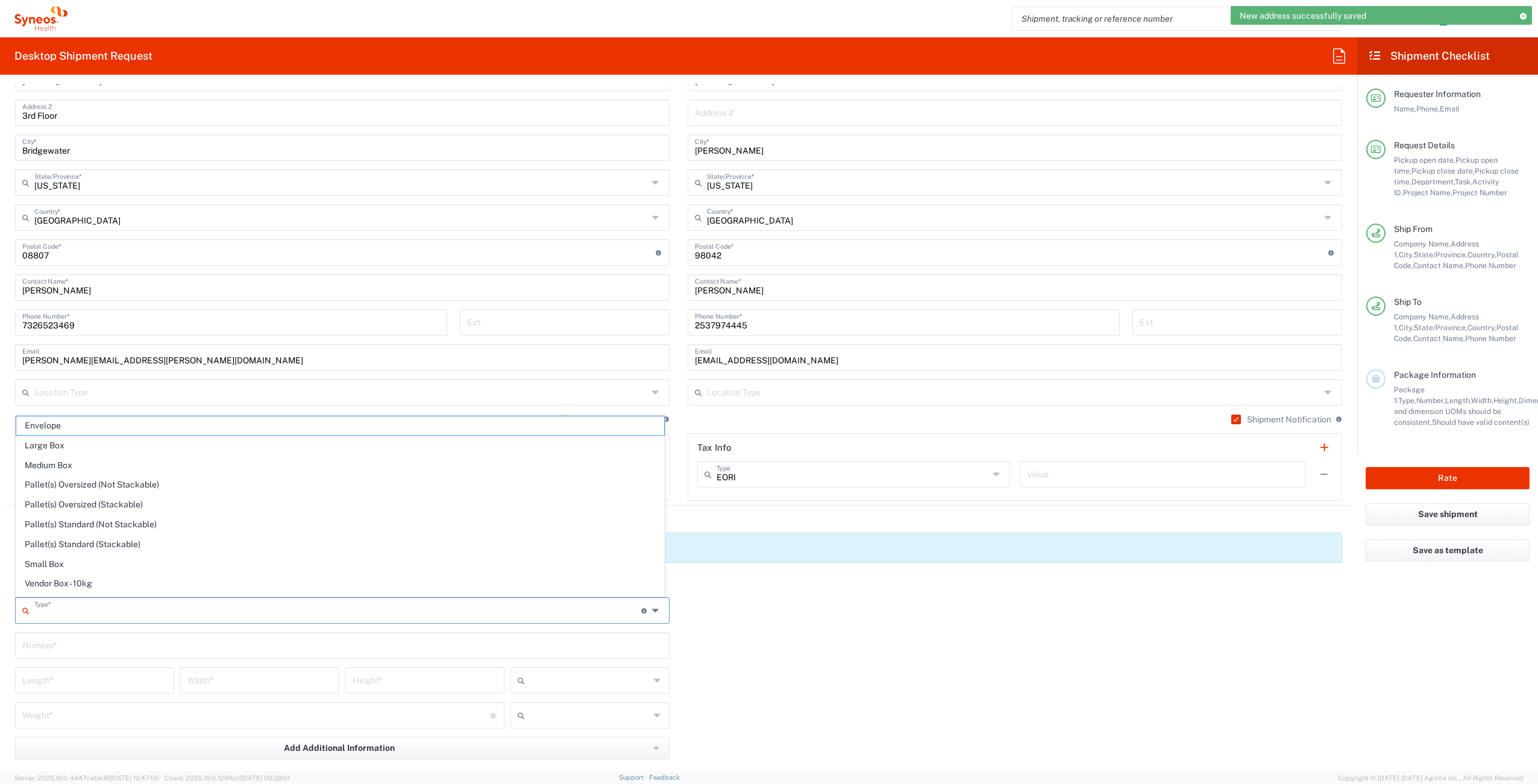
click at [117, 610] on input "text" at bounding box center [337, 609] width 607 height 21
click at [152, 580] on span "Your Packaging" at bounding box center [340, 587] width 648 height 18
type input "Your Packaging"
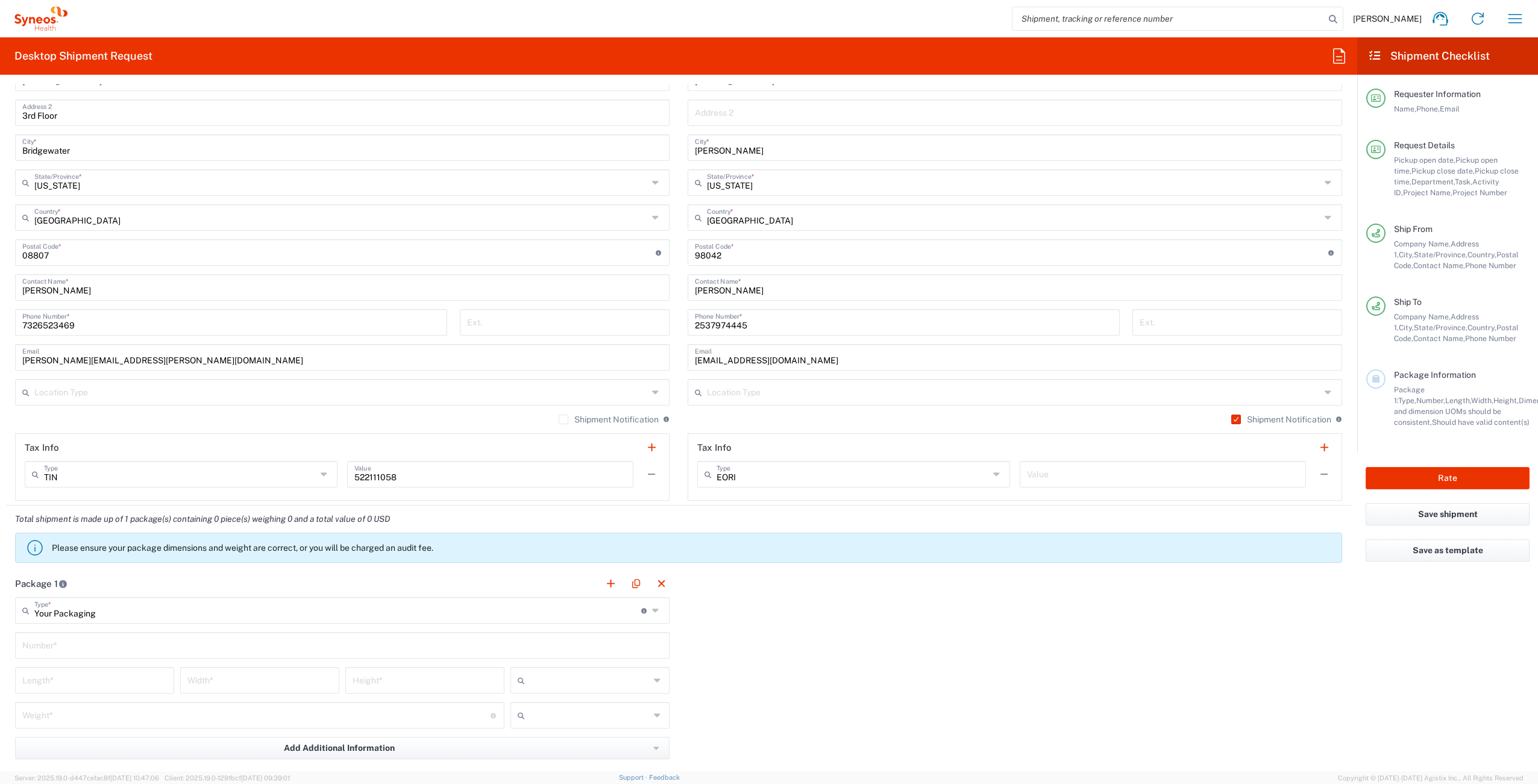
click at [95, 648] on input "text" at bounding box center [342, 645] width 640 height 21
type input "1"
click at [96, 690] on div "Length *" at bounding box center [94, 680] width 159 height 26
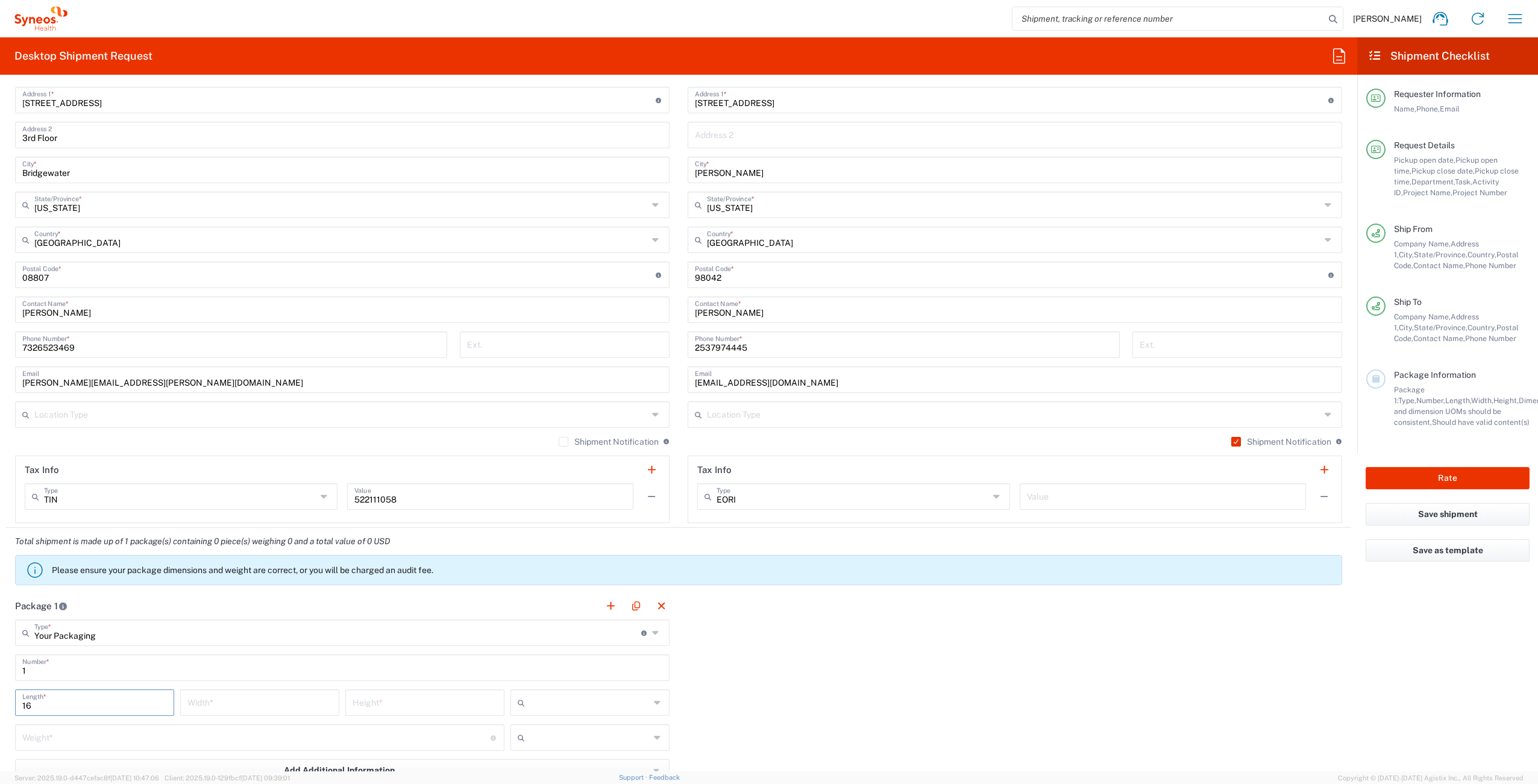
type input "16"
type input "12"
type input "3"
type input "in"
click at [215, 739] on input "number" at bounding box center [256, 736] width 468 height 21
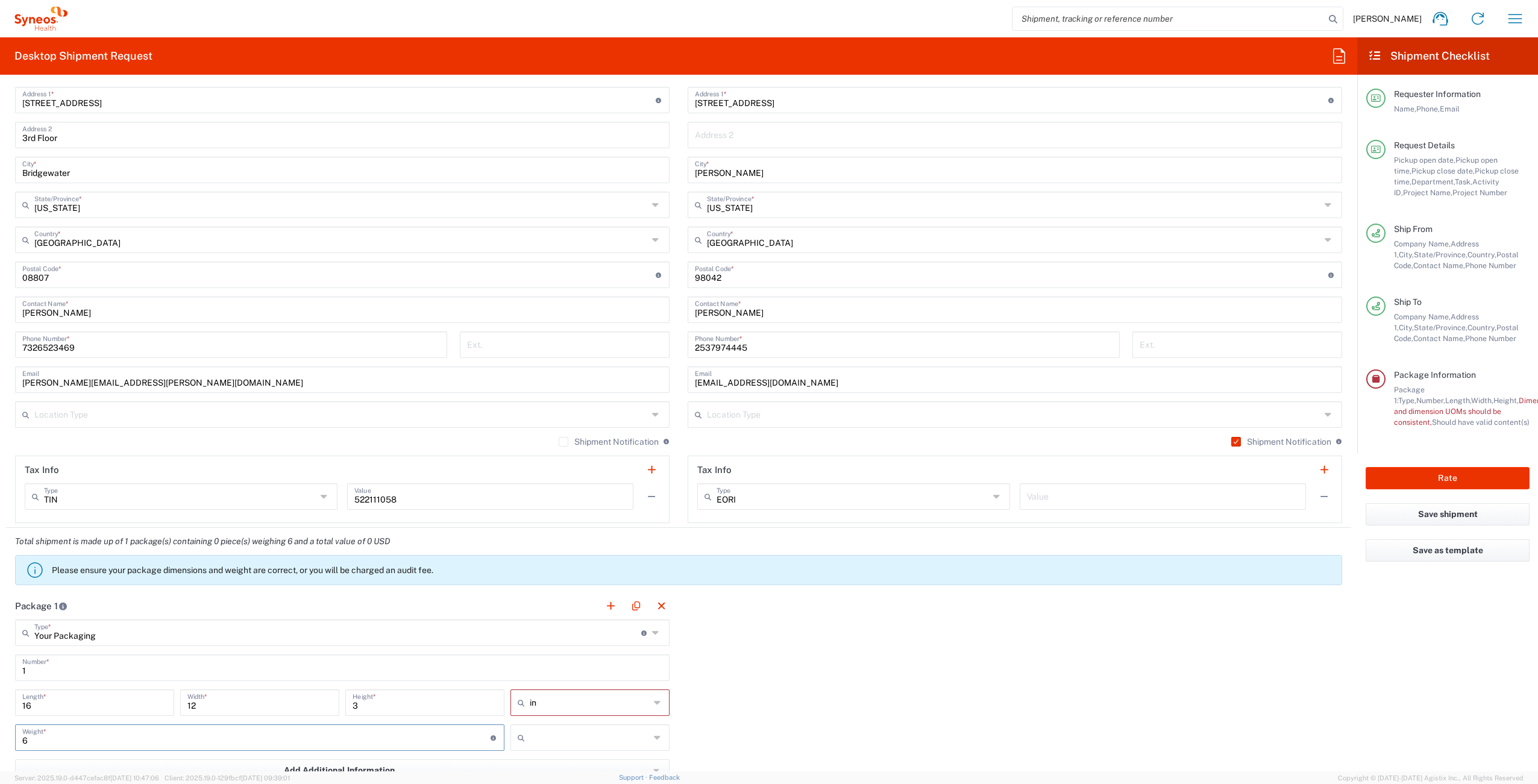
type input "6"
click at [539, 744] on input "text" at bounding box center [590, 737] width 120 height 19
click at [543, 712] on span "lbs" at bounding box center [585, 714] width 156 height 18
type input "lbs"
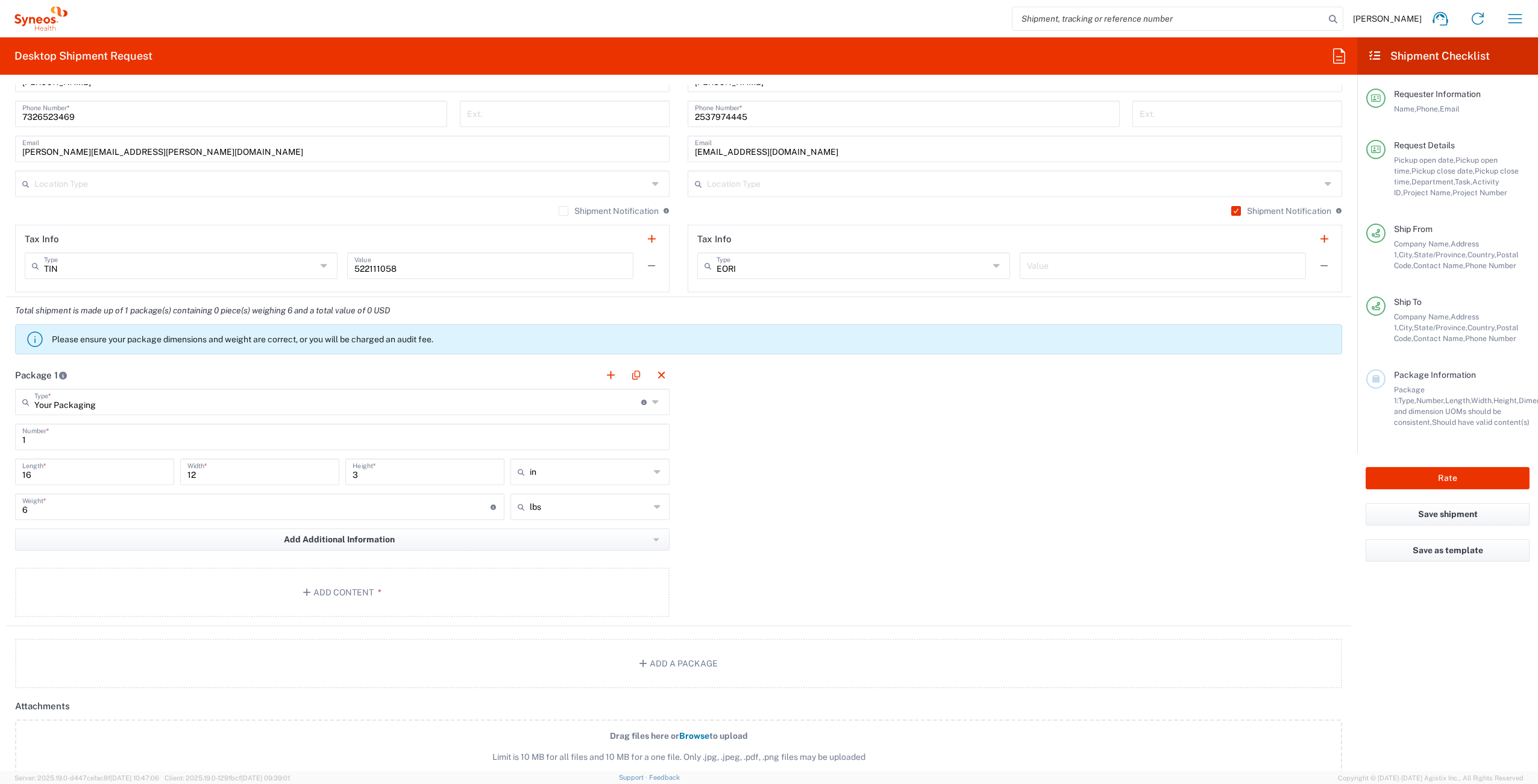
scroll to position [1062, 0]
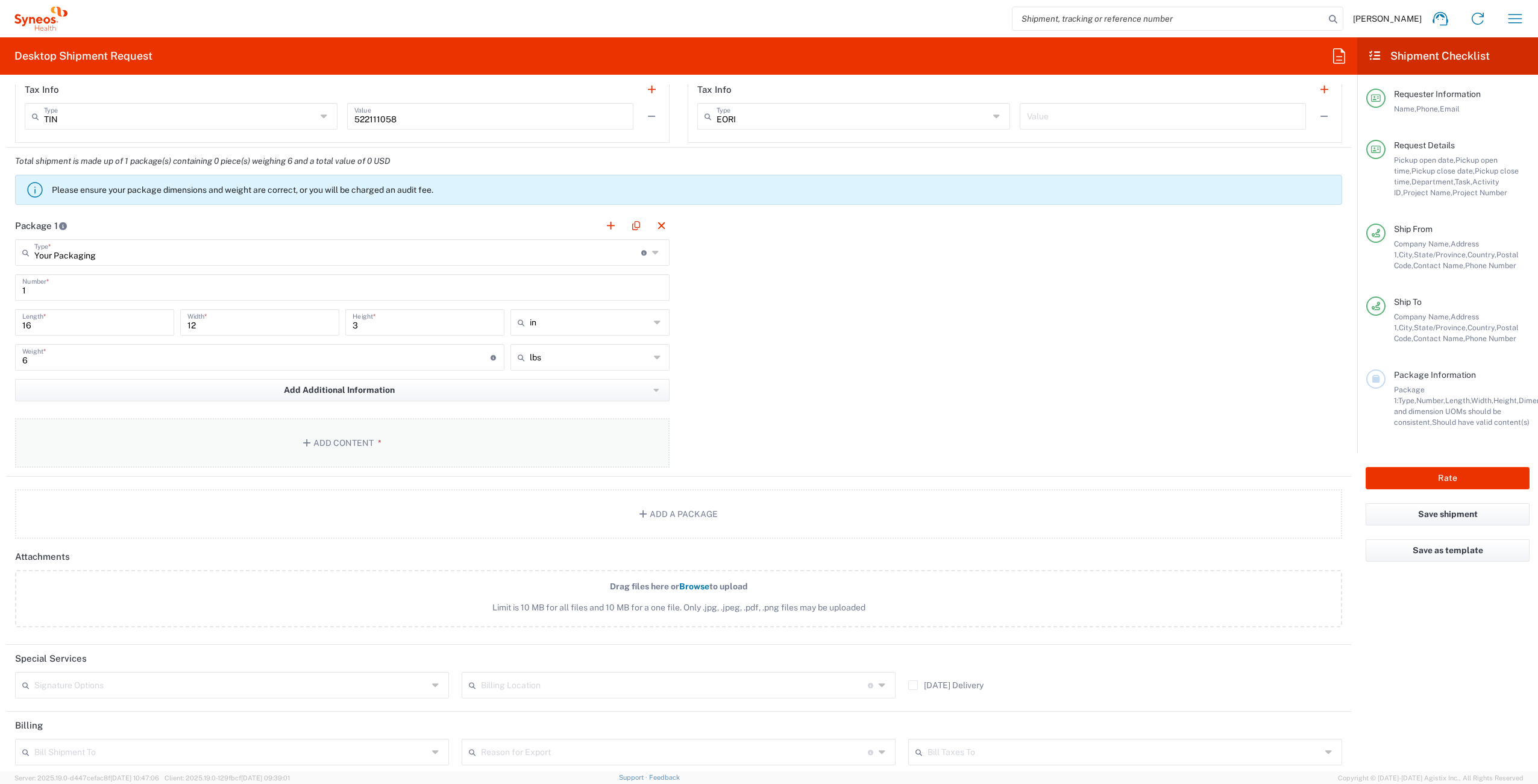
click at [331, 447] on button "Add Content *" at bounding box center [342, 443] width 654 height 50
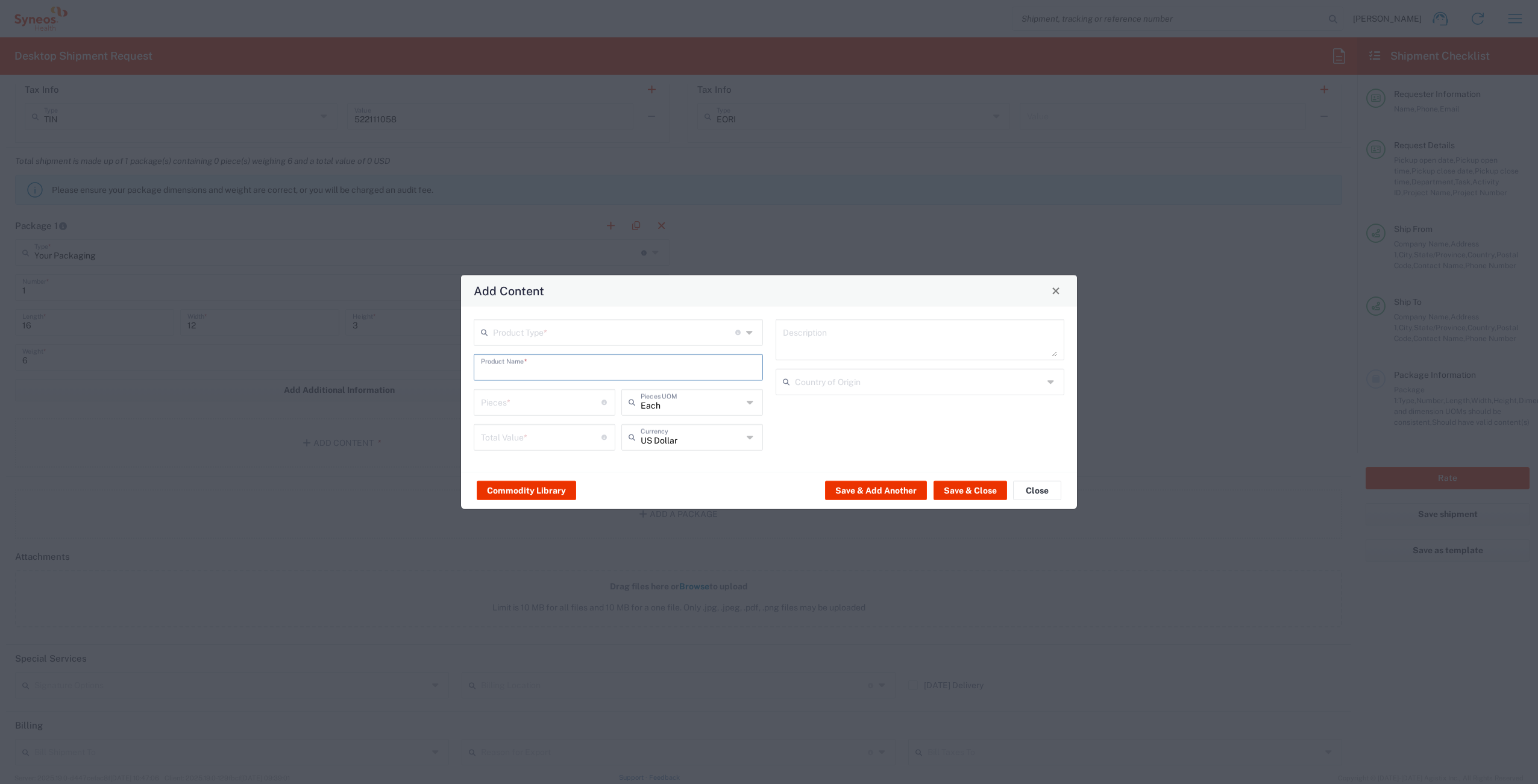
click at [558, 365] on input "text" at bounding box center [618, 366] width 275 height 21
click at [545, 397] on div "Laptop Dell 5430" at bounding box center [619, 395] width 287 height 21
type input "Laptop Dell 5430"
type textarea "Laptop Dell Latitude 5430"
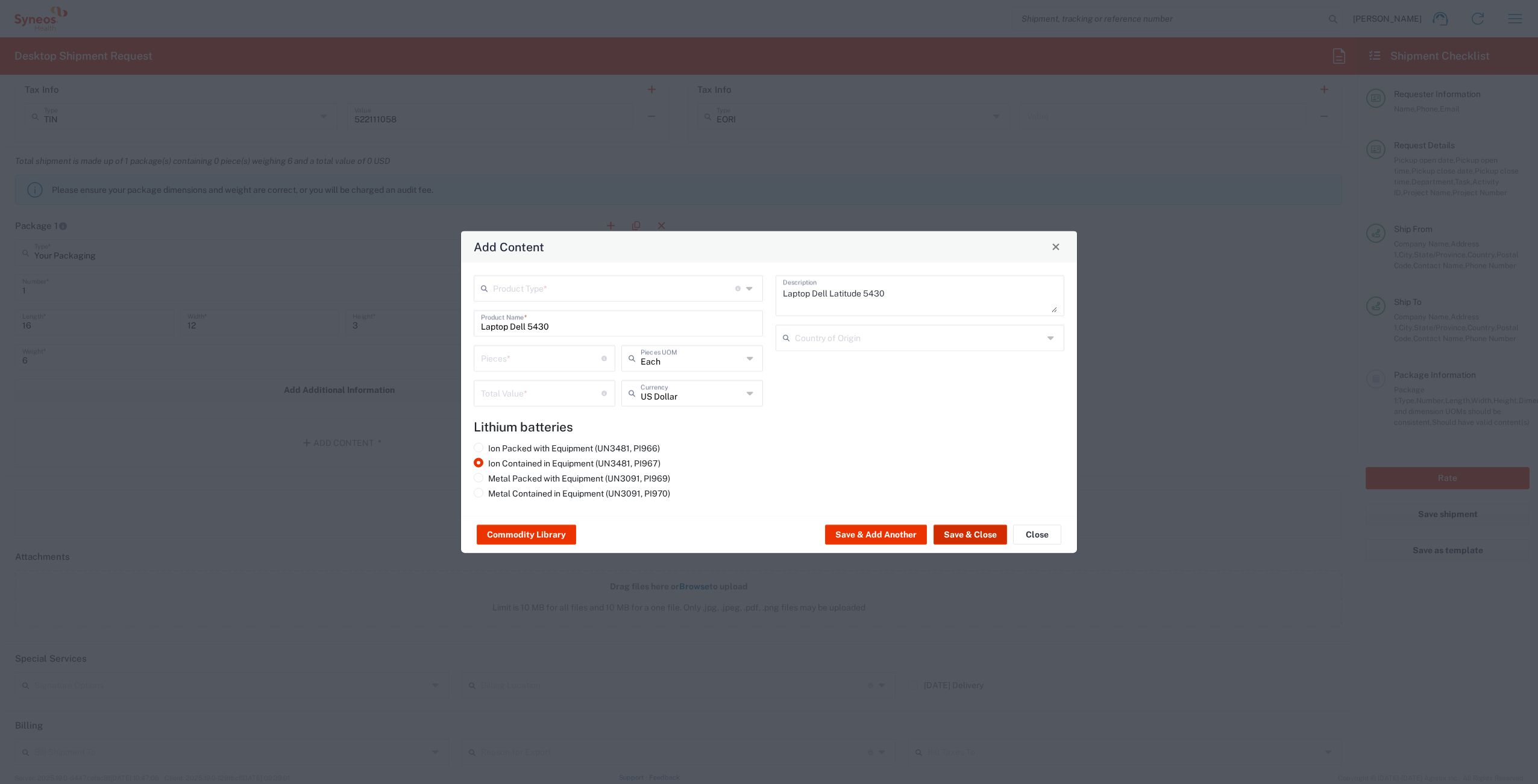
click at [958, 535] on button "Save & Close" at bounding box center [970, 534] width 74 height 19
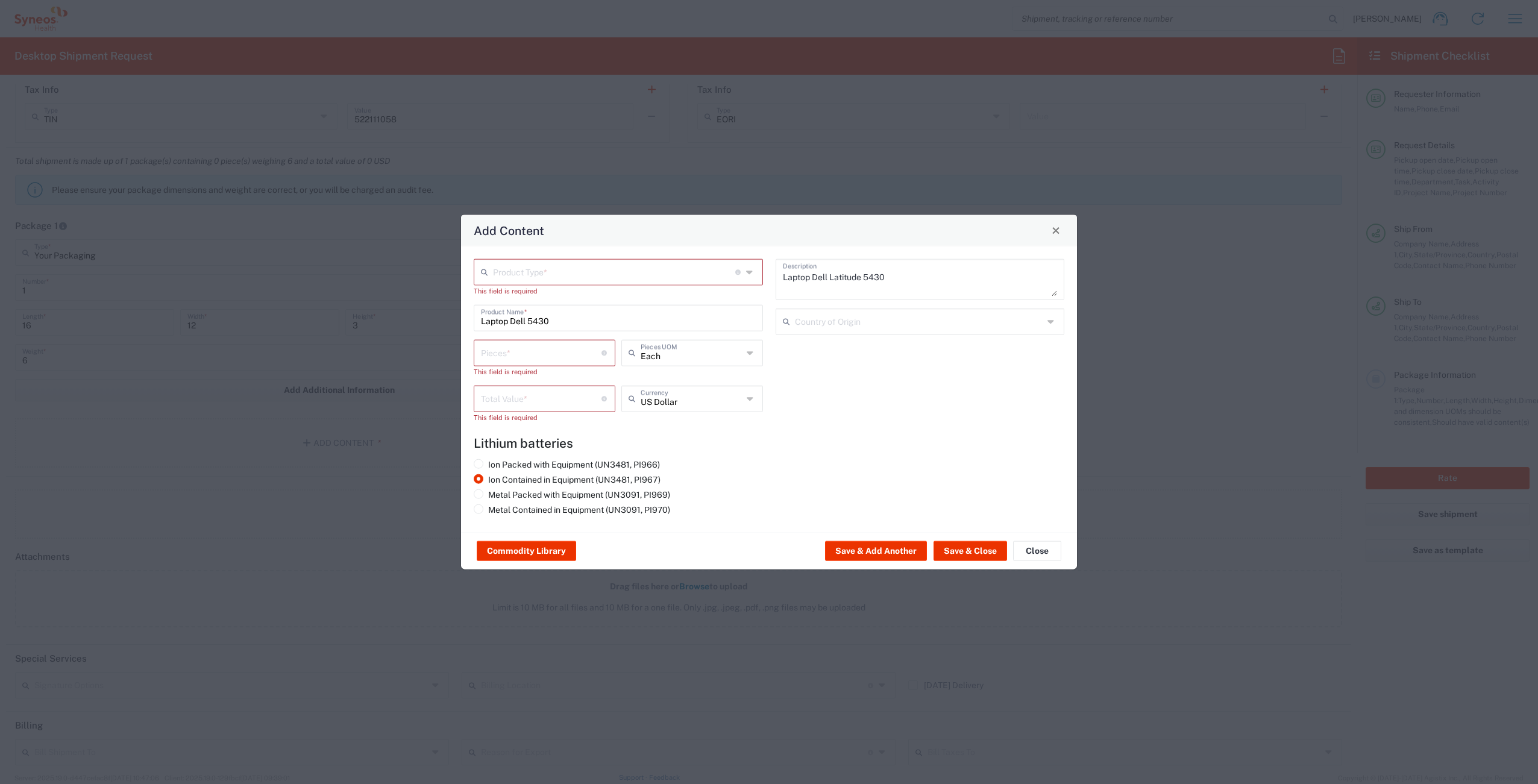
click at [563, 354] on input "number" at bounding box center [541, 352] width 121 height 21
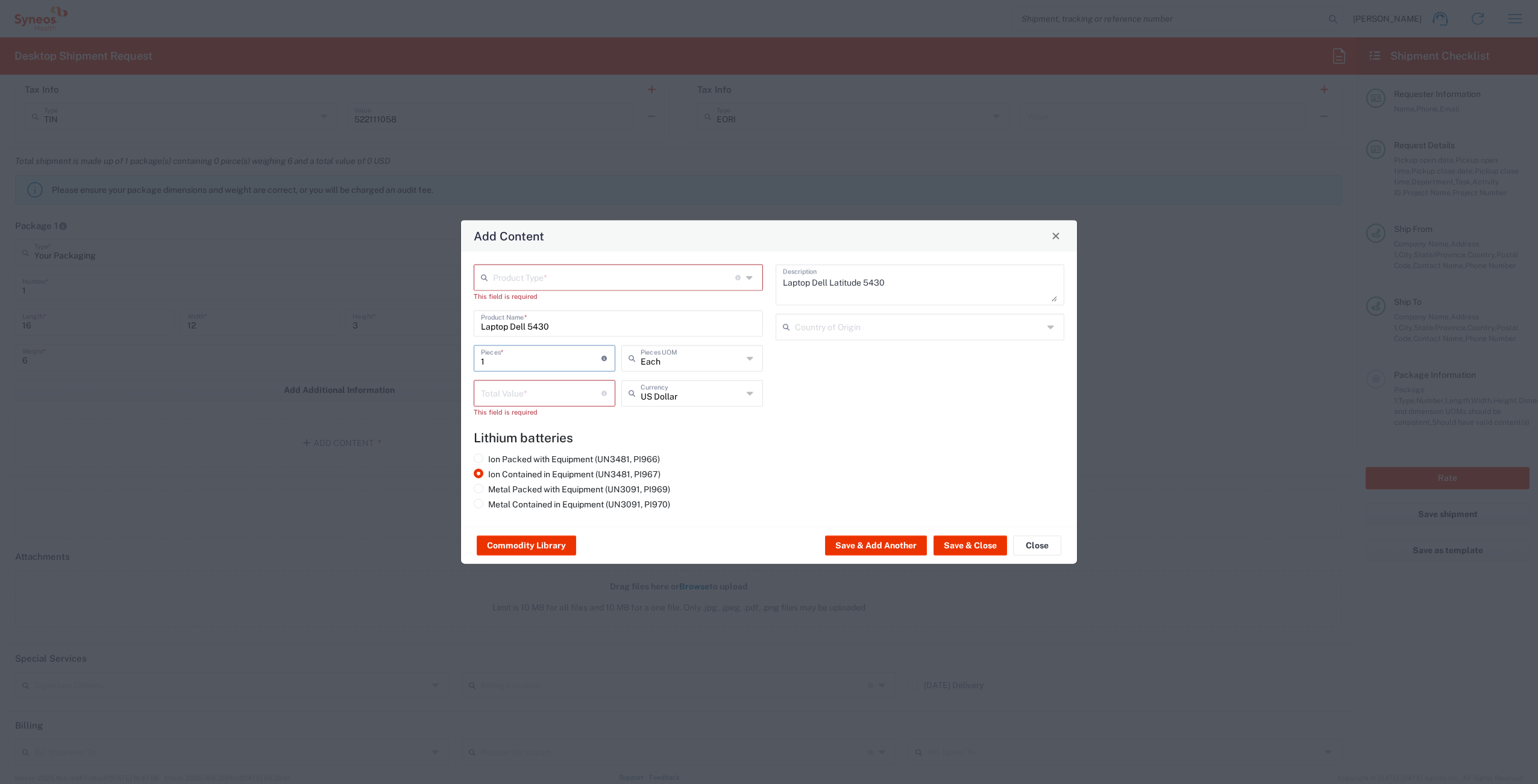
type input "1"
click at [550, 393] on input "number" at bounding box center [541, 392] width 121 height 21
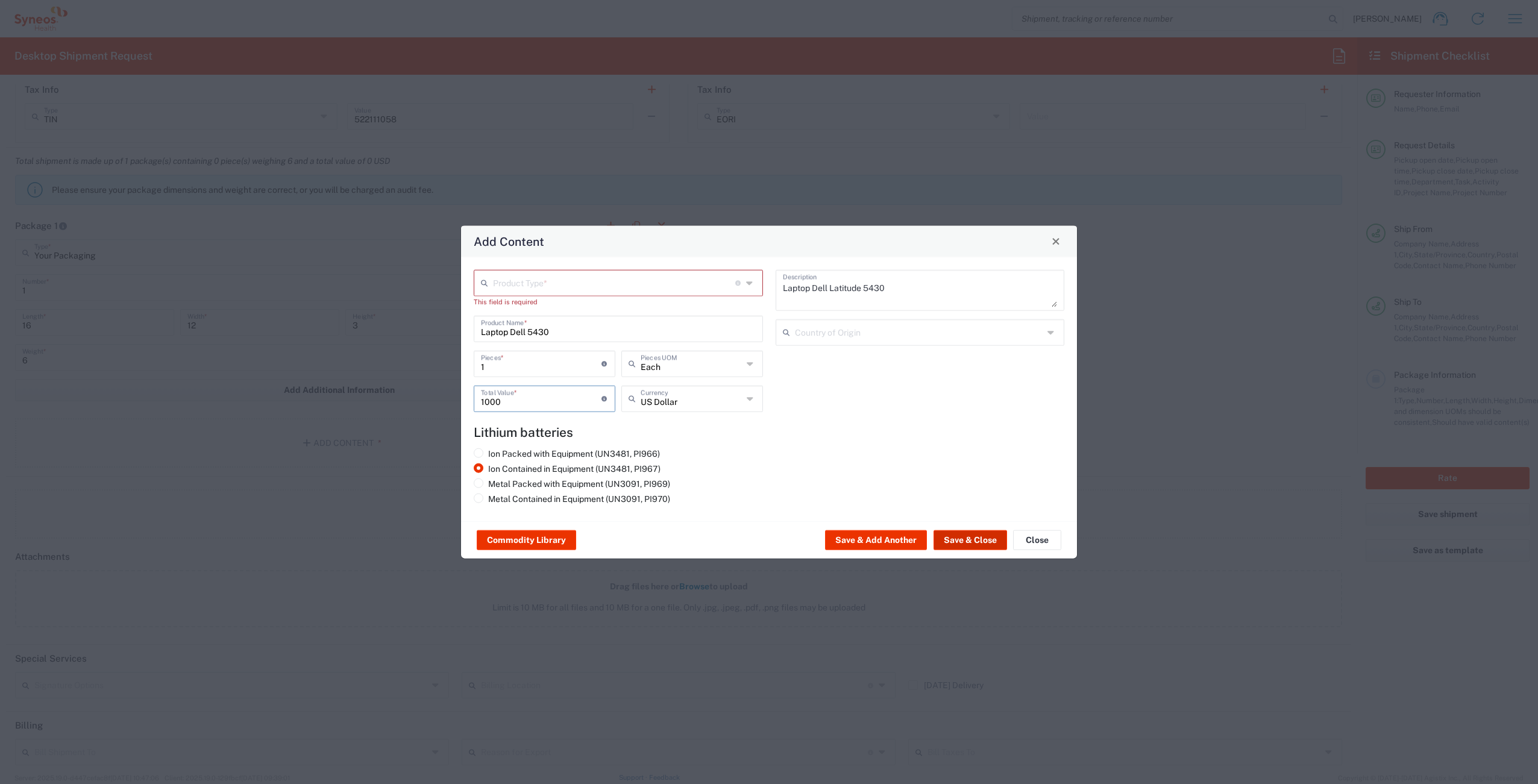
type input "1000"
click at [958, 540] on button "Save & Close" at bounding box center [970, 540] width 74 height 19
click at [951, 540] on button "Save & Close" at bounding box center [970, 540] width 74 height 19
click at [634, 290] on input "text" at bounding box center [614, 282] width 242 height 21
click at [592, 320] on span "General Commodity" at bounding box center [619, 329] width 287 height 18
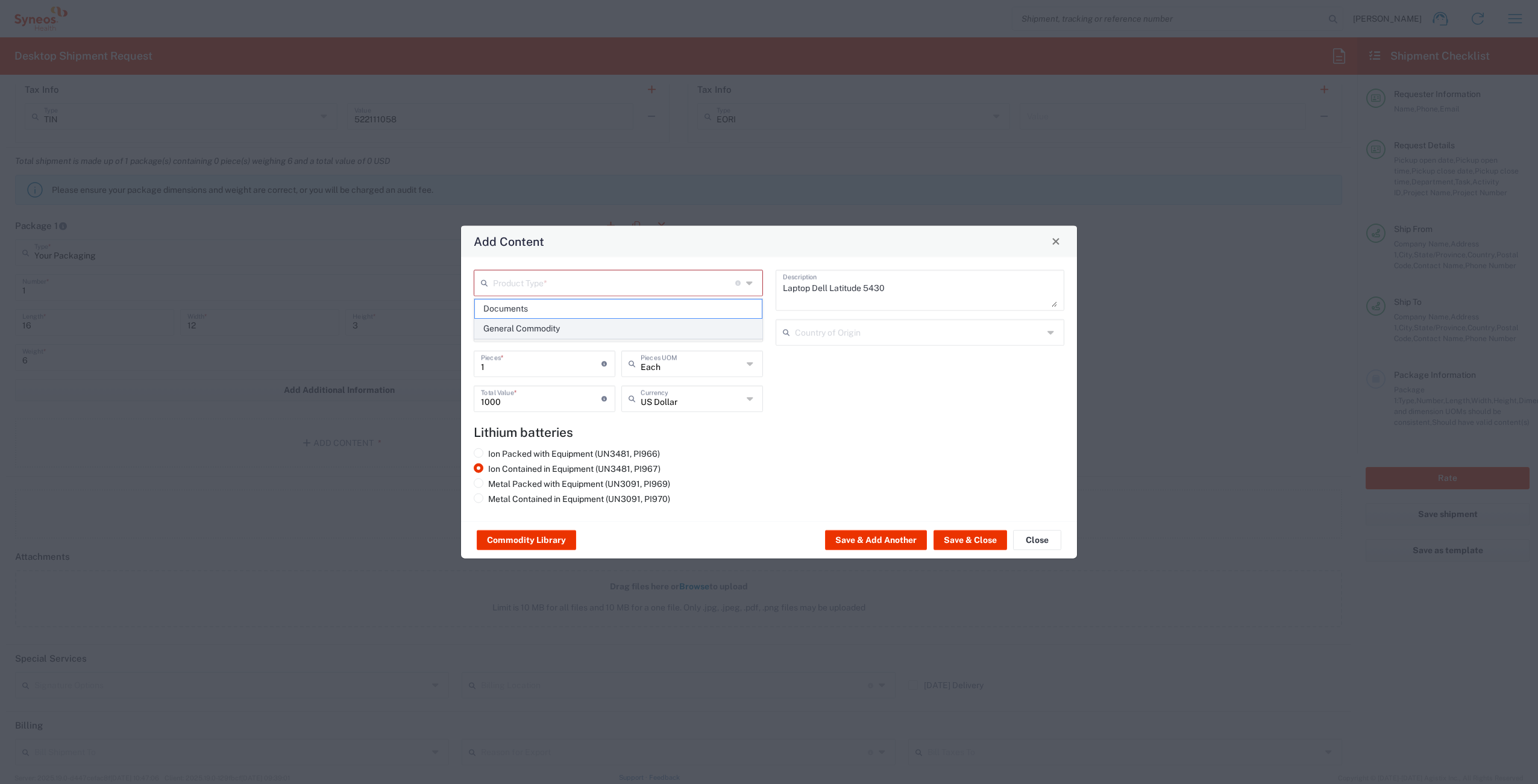
type input "General Commodity"
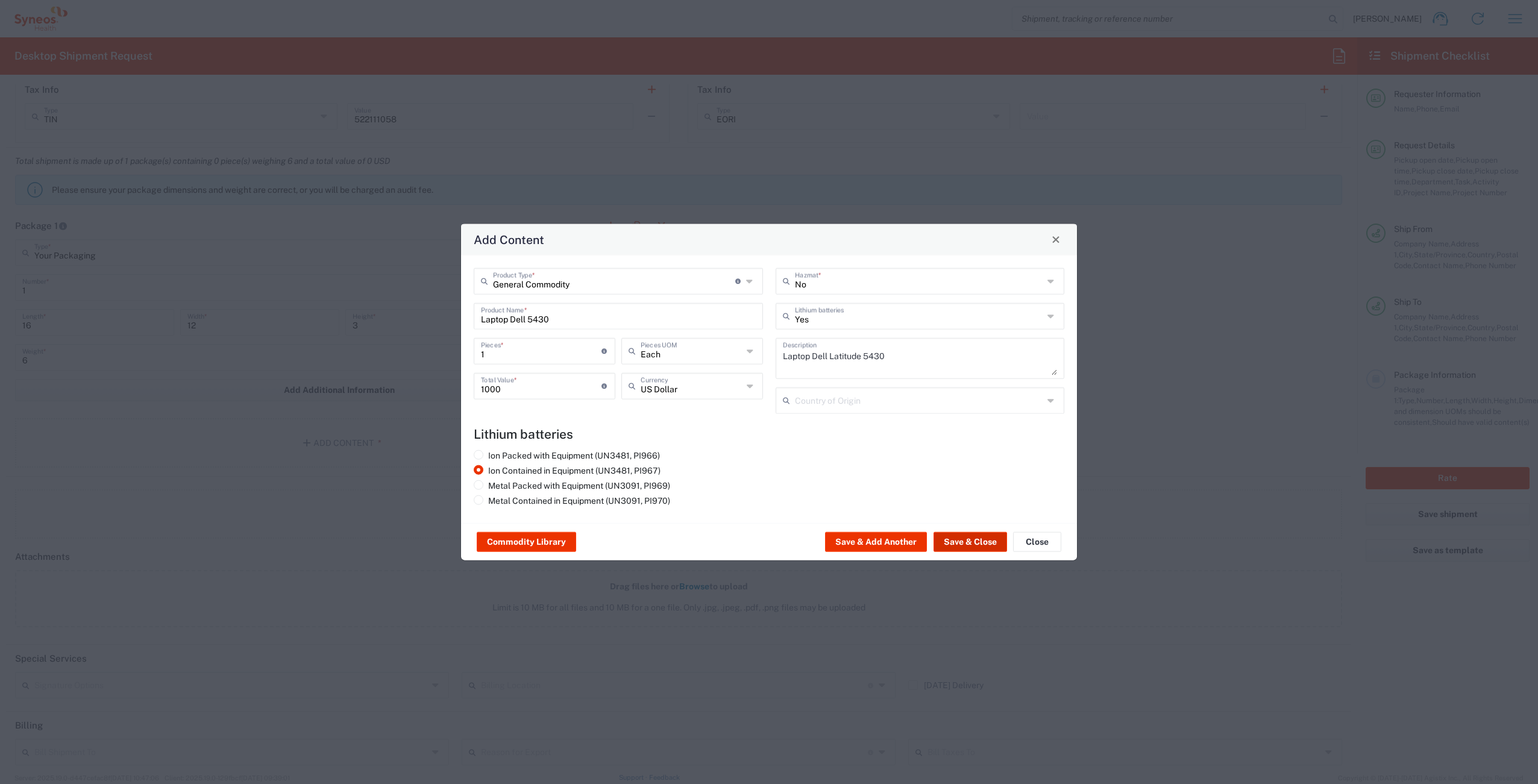
click at [963, 545] on button "Save & Close" at bounding box center [970, 541] width 74 height 19
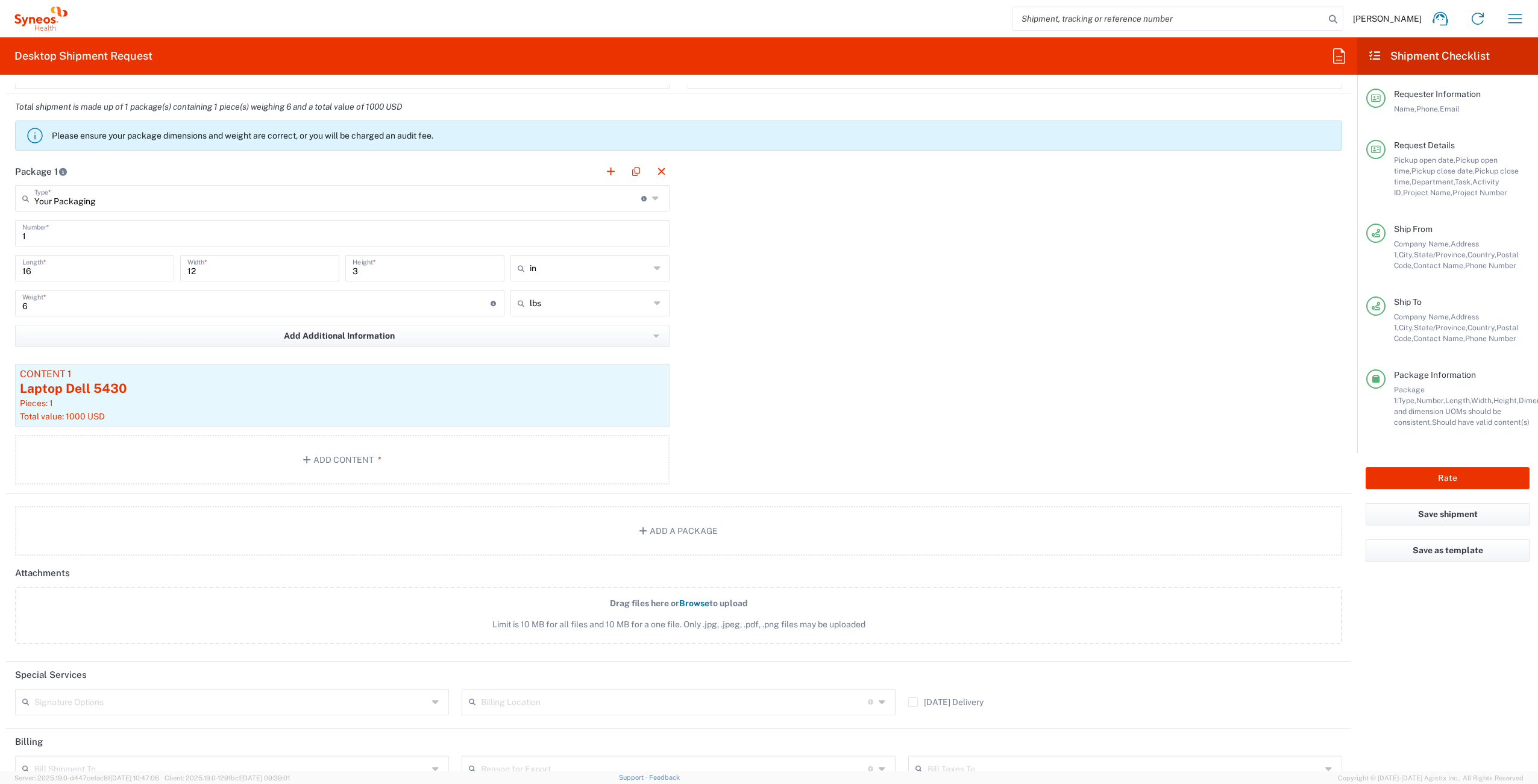
scroll to position [1129, 0]
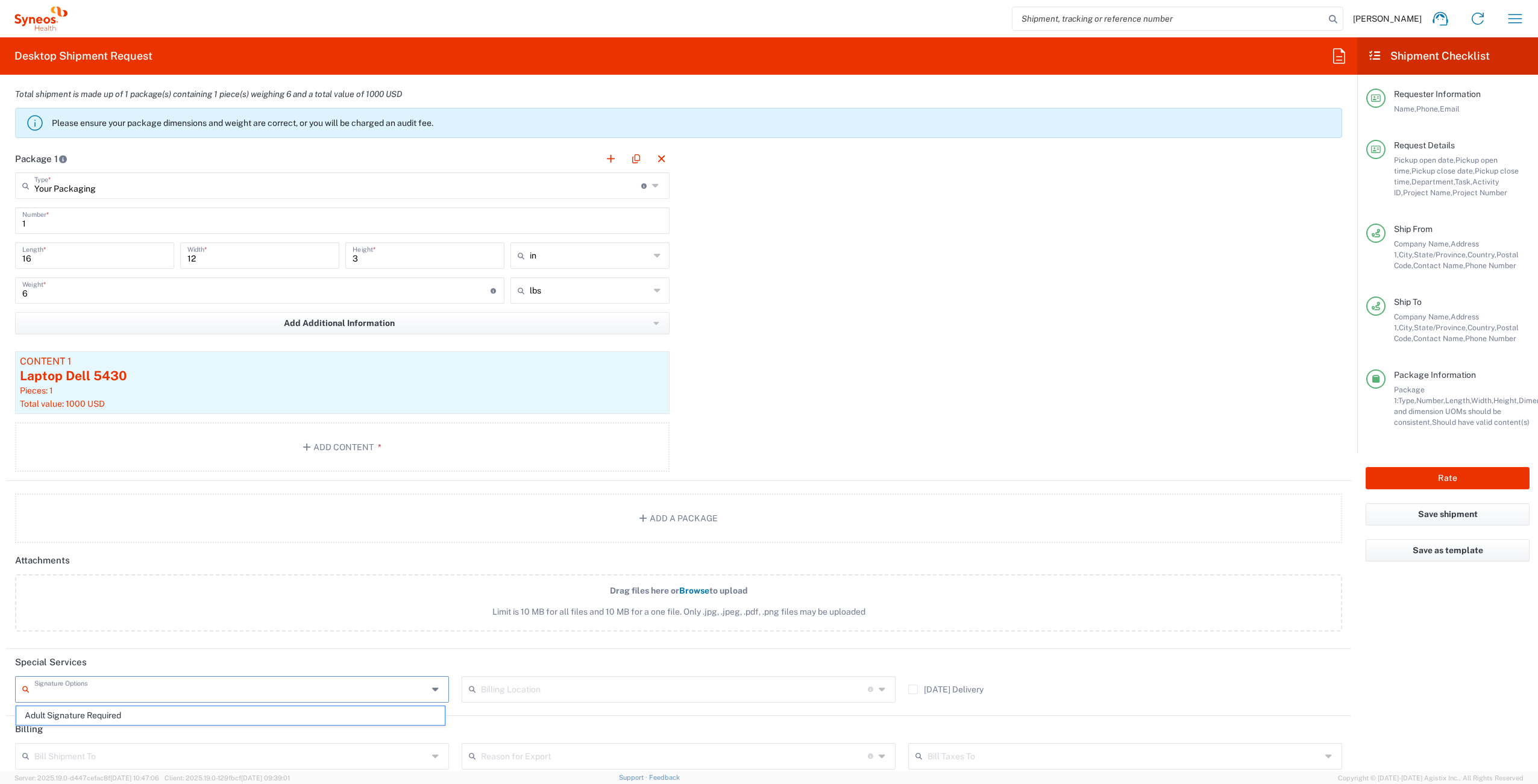
click at [131, 687] on input "text" at bounding box center [231, 689] width 394 height 21
click at [111, 712] on span "Adult Signature Required" at bounding box center [230, 715] width 428 height 18
type input "Adult Signature Required"
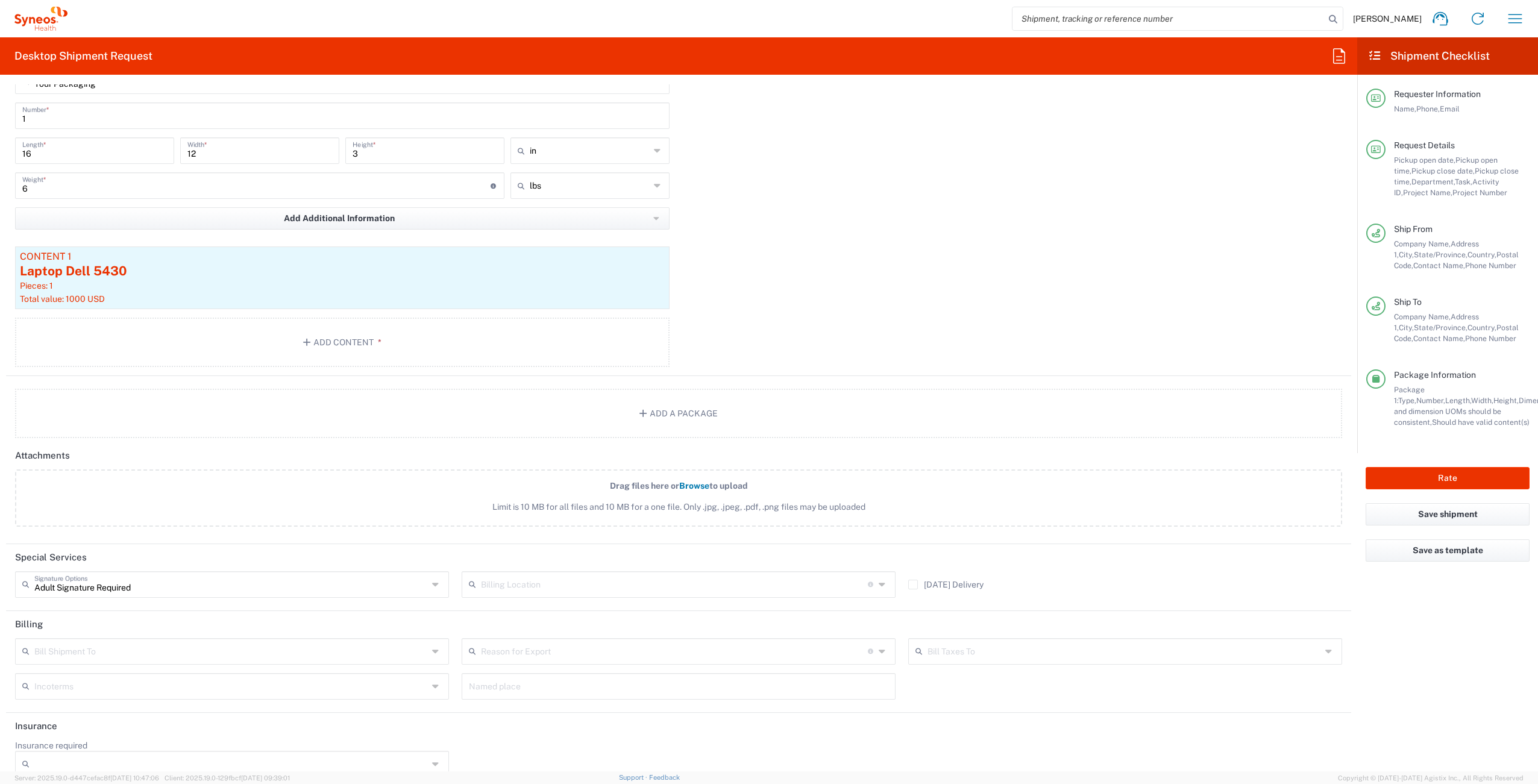
scroll to position [1253, 0]
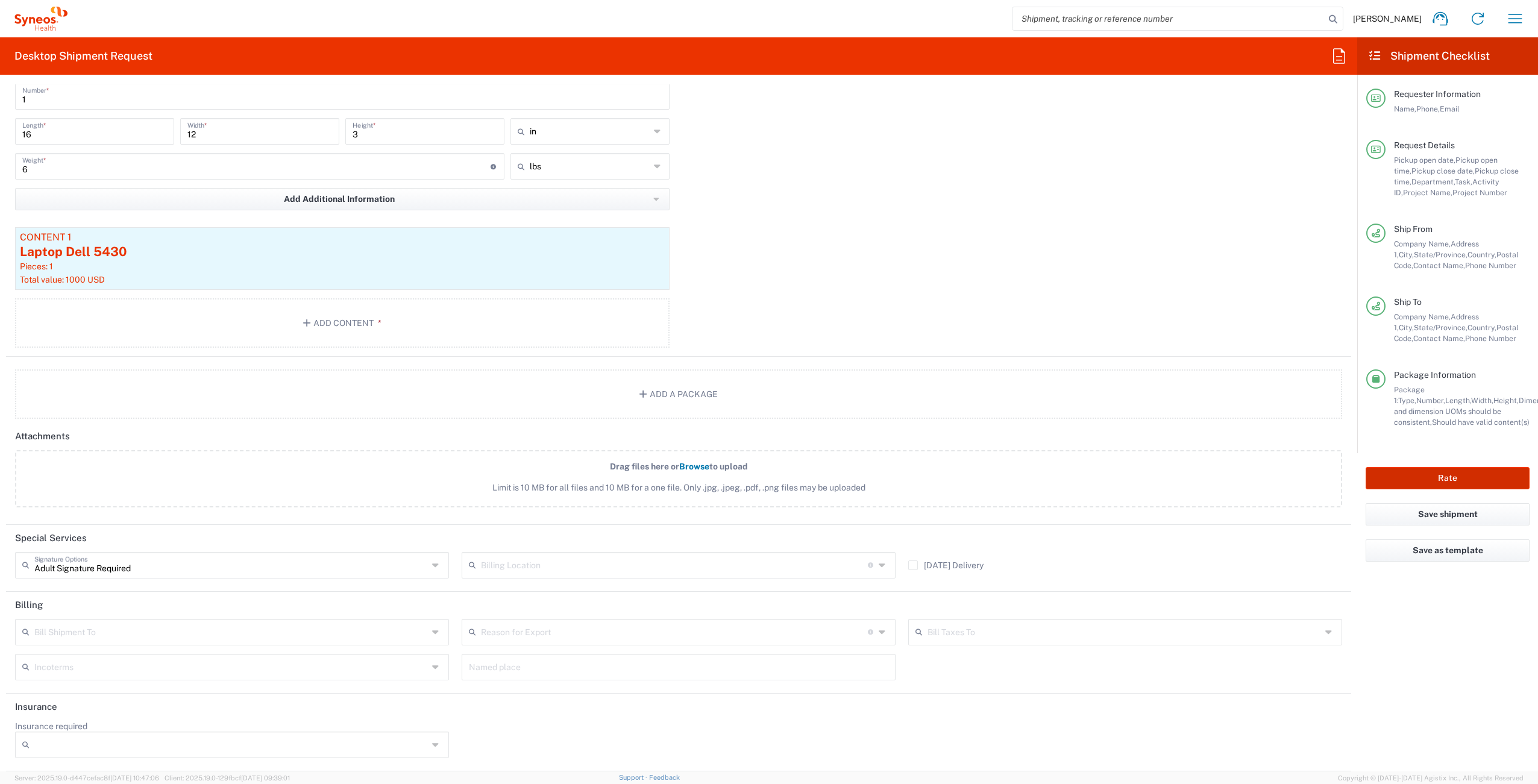
click at [1441, 479] on button "Rate" at bounding box center [1448, 478] width 164 height 22
type input "4510 DEPARTMENTAL EXPENSE"
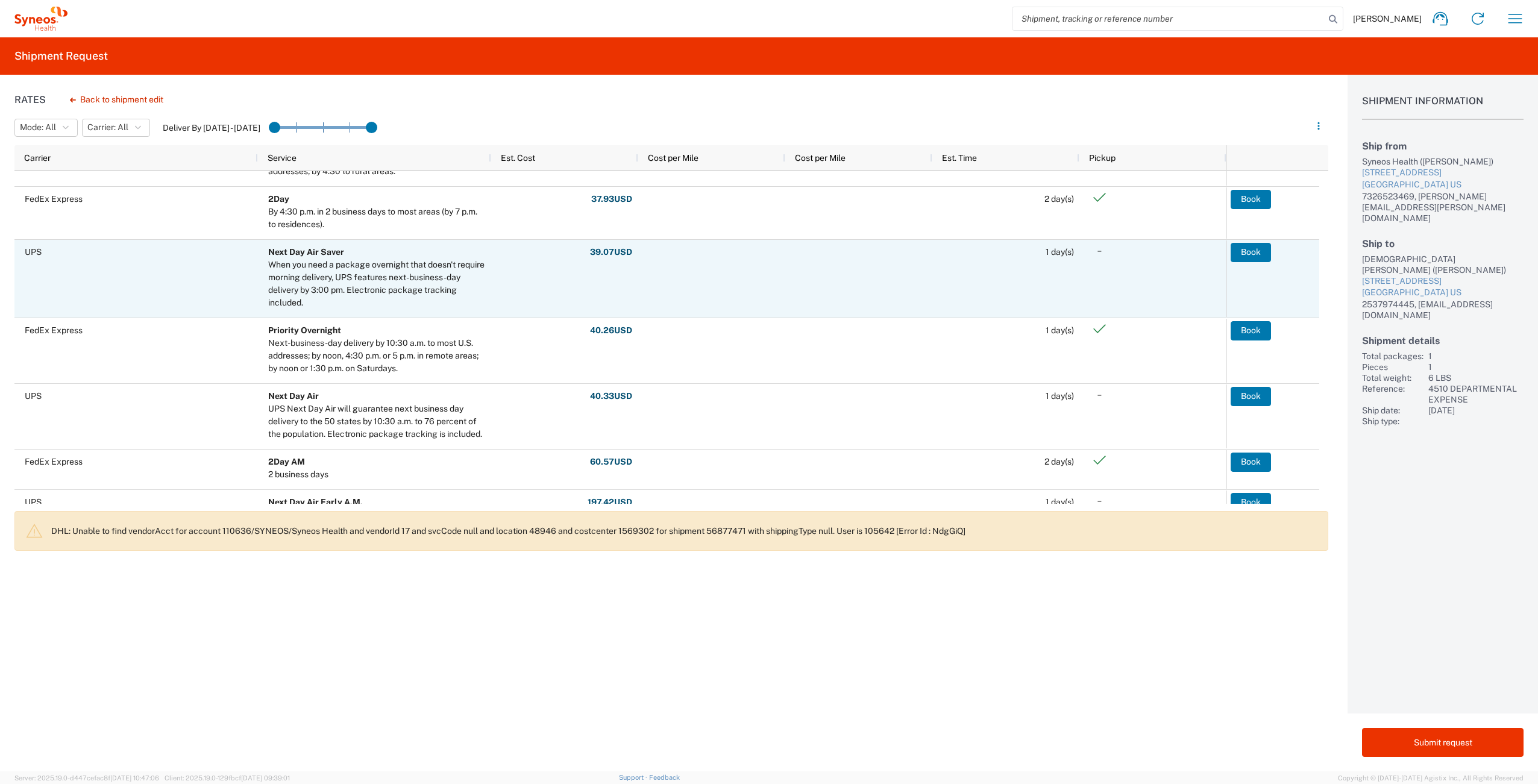
scroll to position [293, 0]
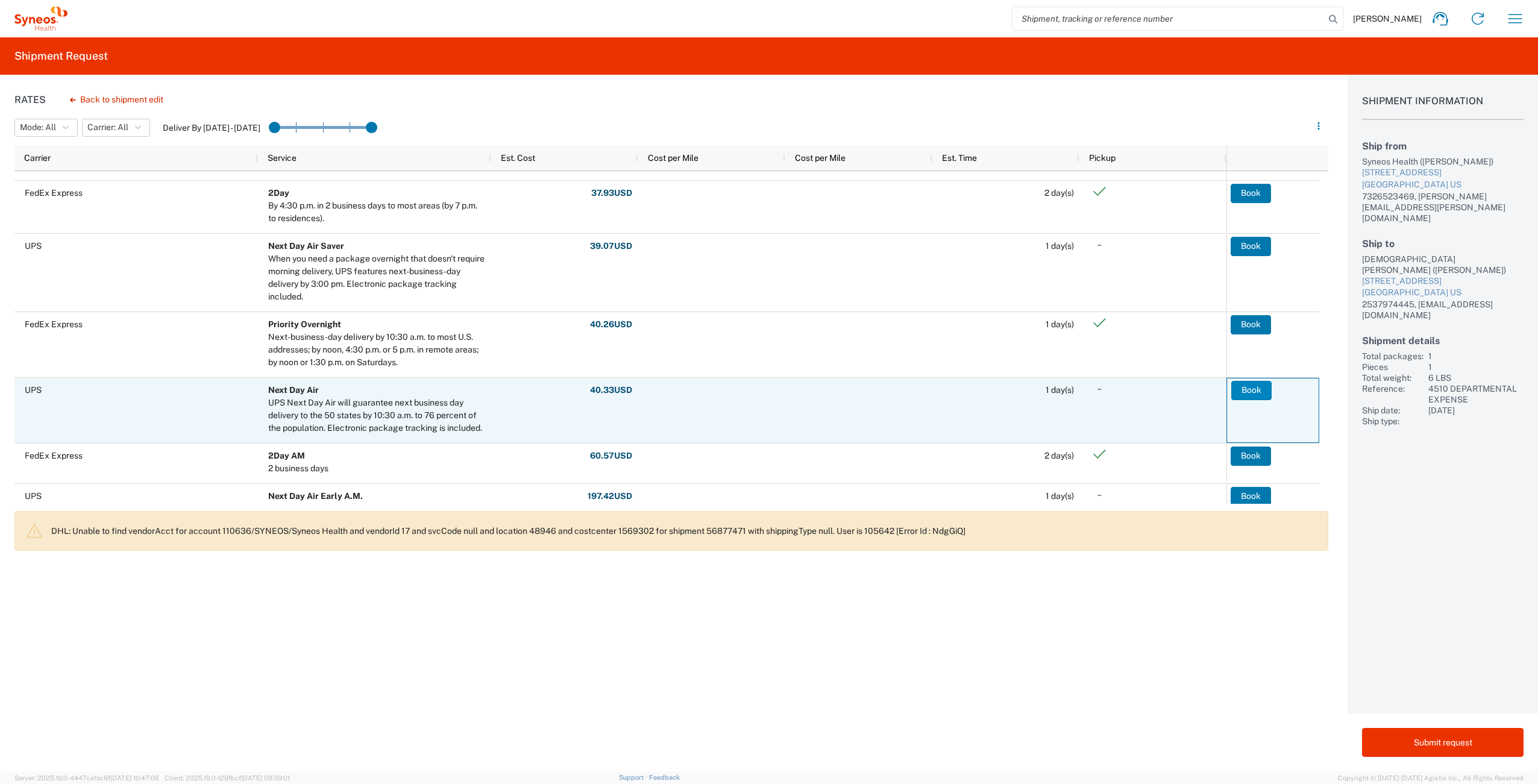
click at [1258, 391] on button "Book" at bounding box center [1251, 390] width 40 height 19
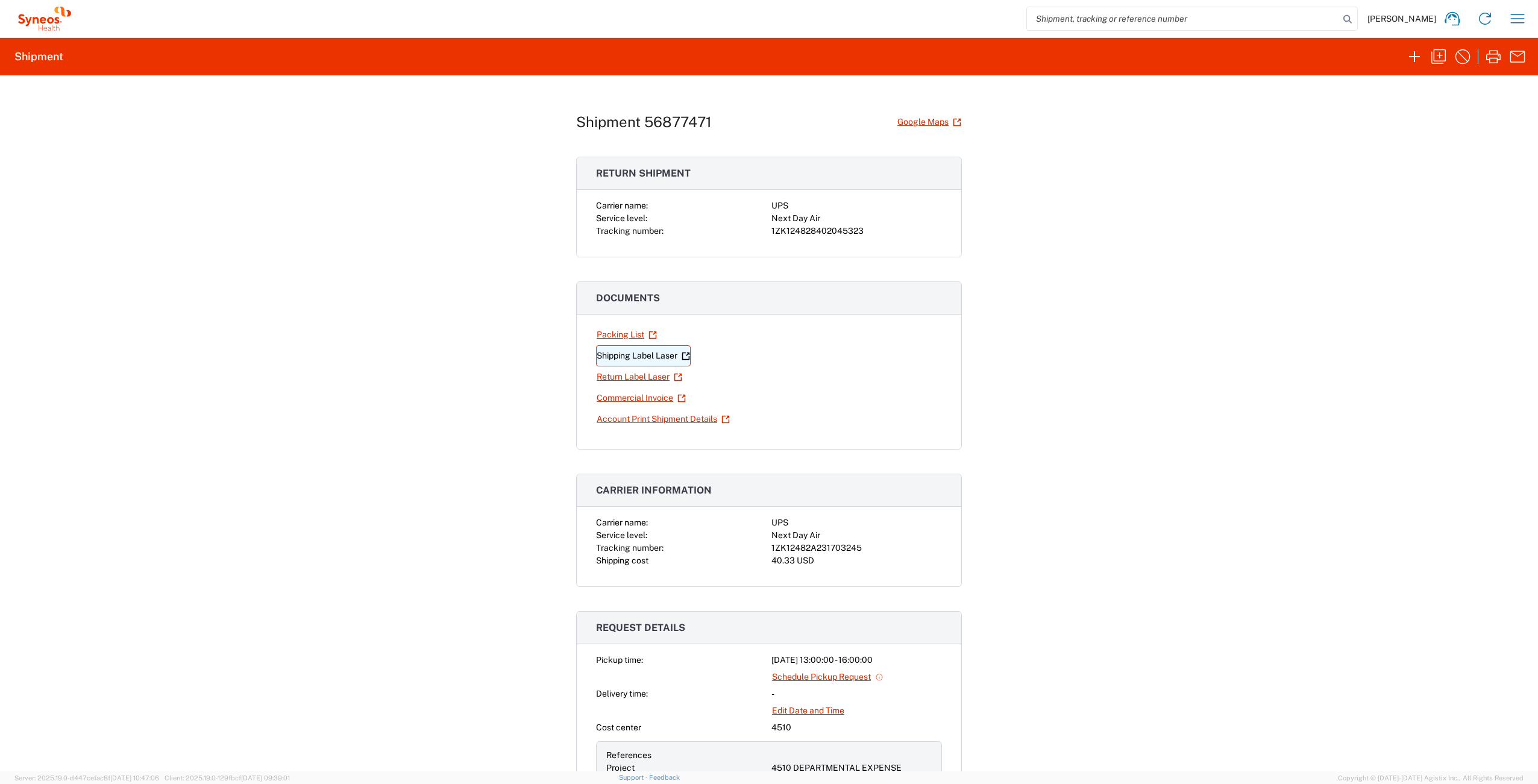
click at [626, 354] on link "Shipping Label Laser" at bounding box center [643, 356] width 94 height 21
click at [648, 379] on link "Return Label Laser" at bounding box center [639, 377] width 87 height 21
click at [816, 230] on div "1ZK124828402045323" at bounding box center [857, 231] width 170 height 13
copy div "1ZK124828402045323"
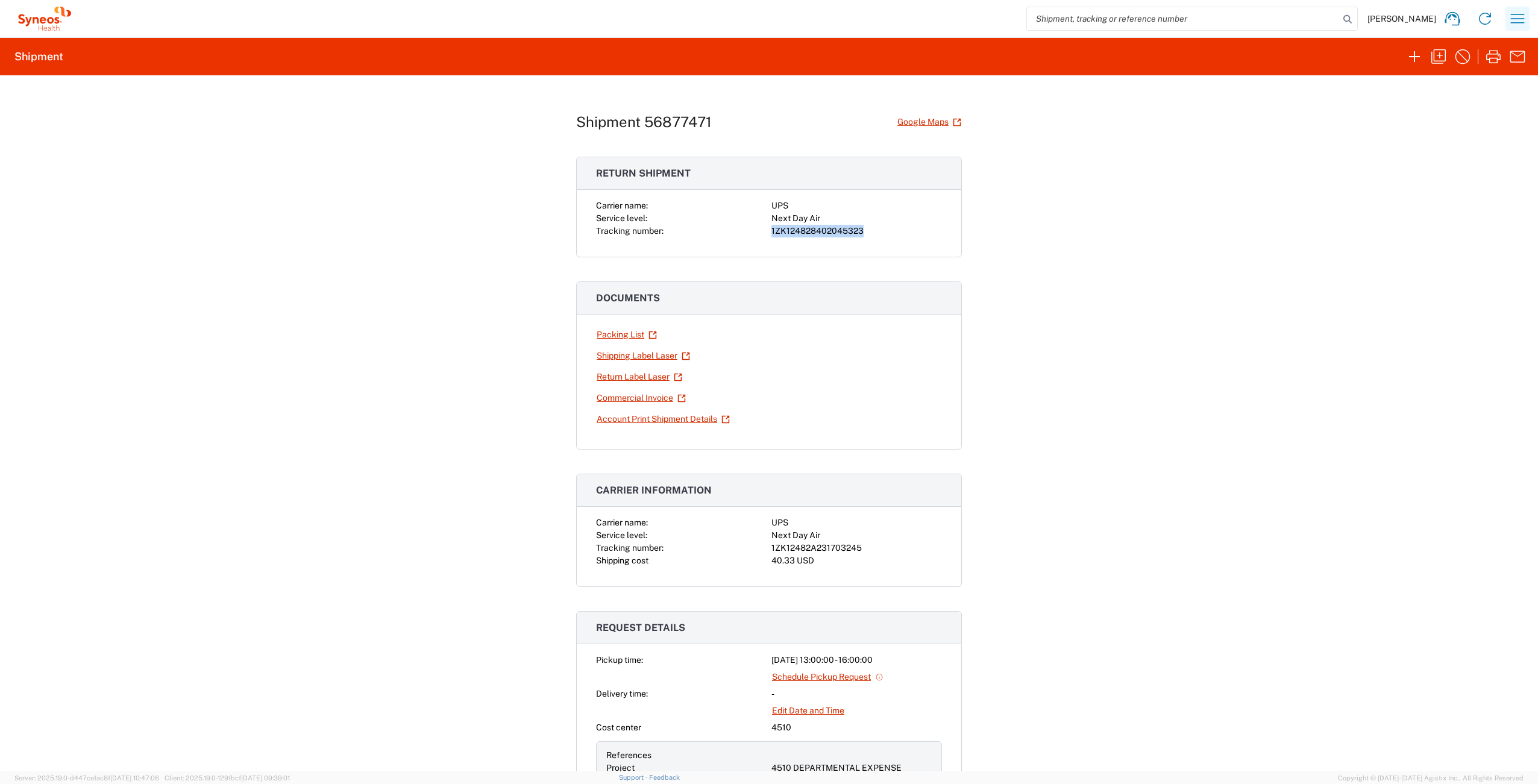
click at [1522, 18] on icon "button" at bounding box center [1518, 18] width 14 height 9
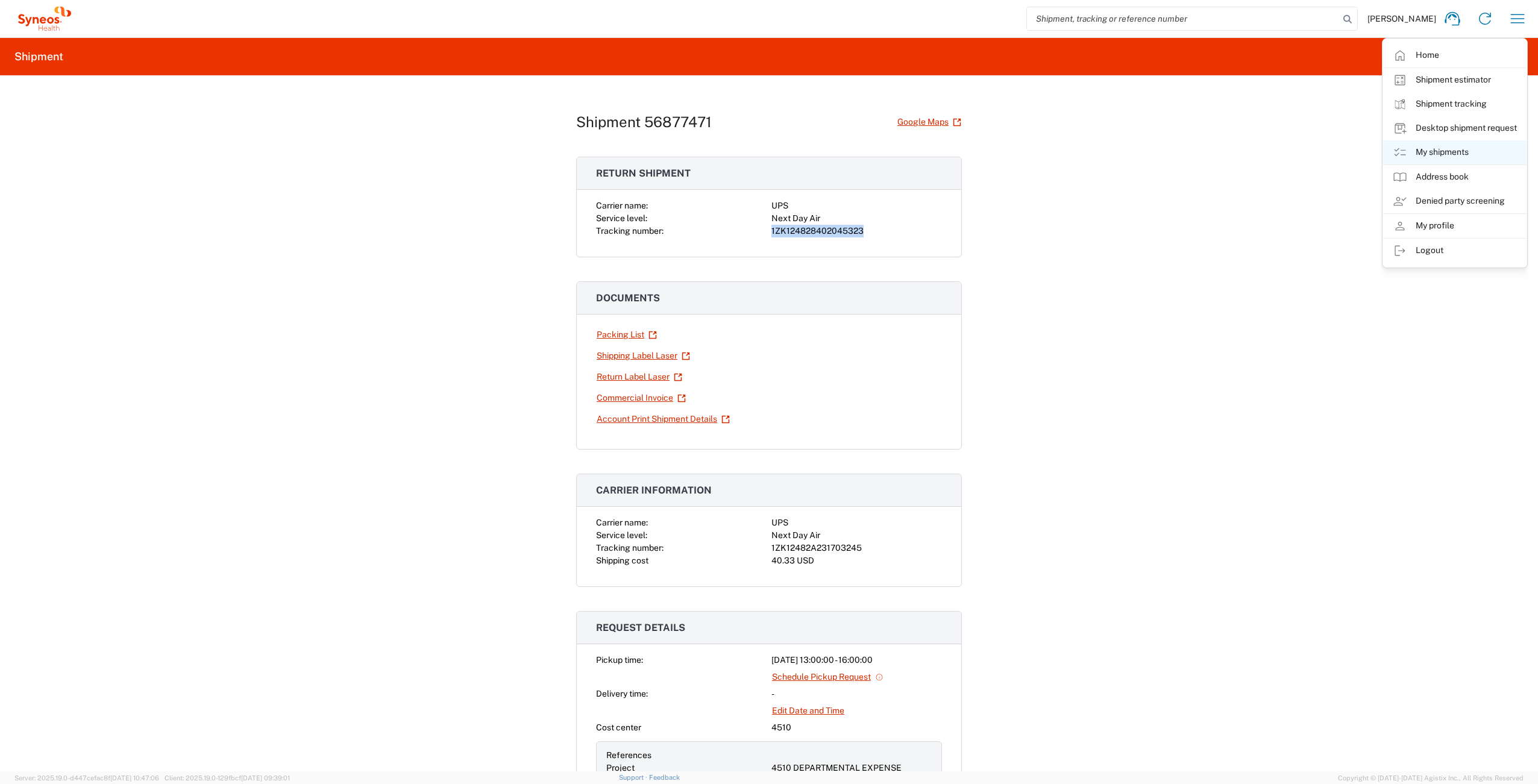
click at [1461, 149] on link "My shipments" at bounding box center [1455, 153] width 143 height 24
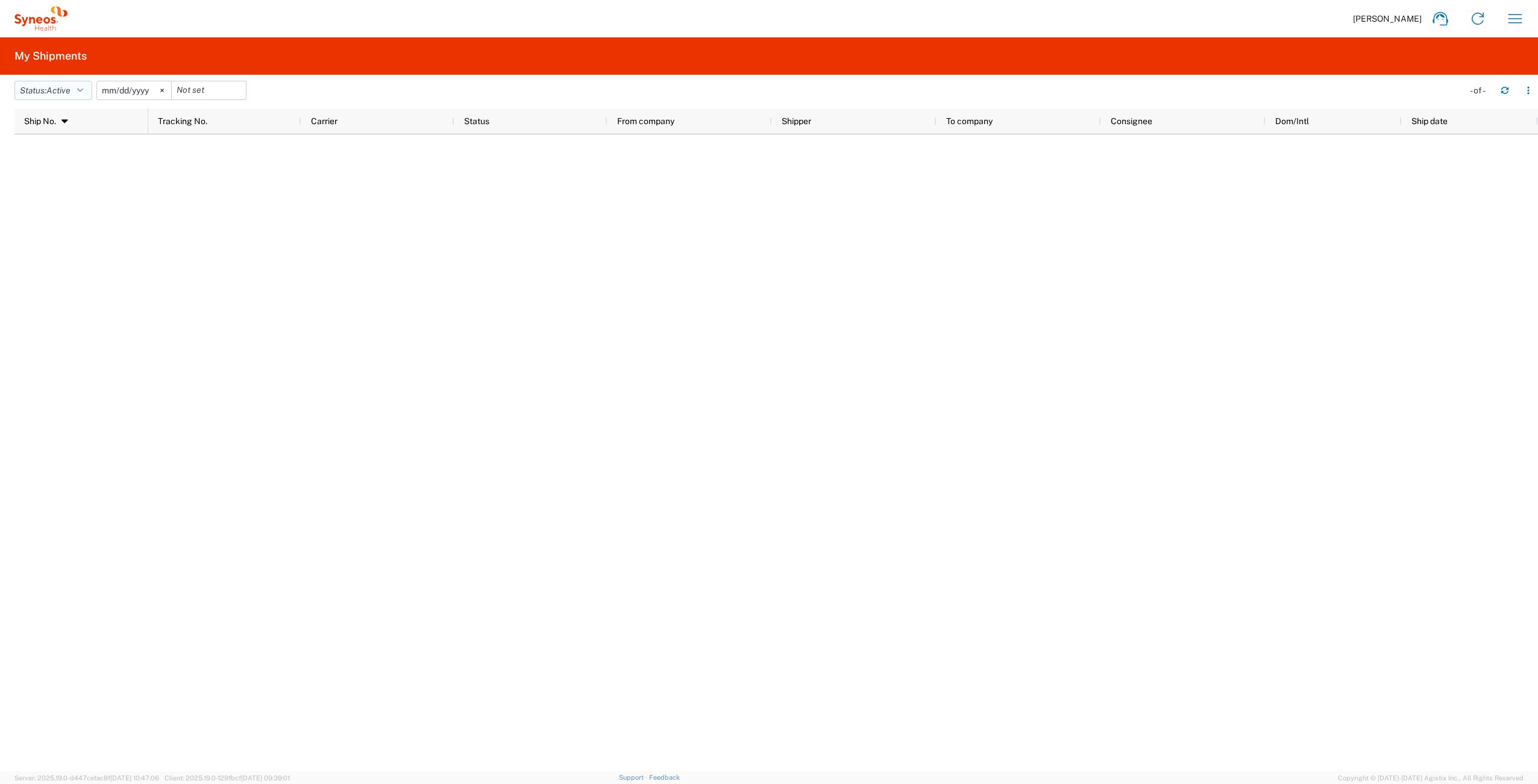
click at [84, 95] on button "Status: Active" at bounding box center [53, 90] width 77 height 19
click at [84, 154] on span "All" at bounding box center [85, 154] width 141 height 18
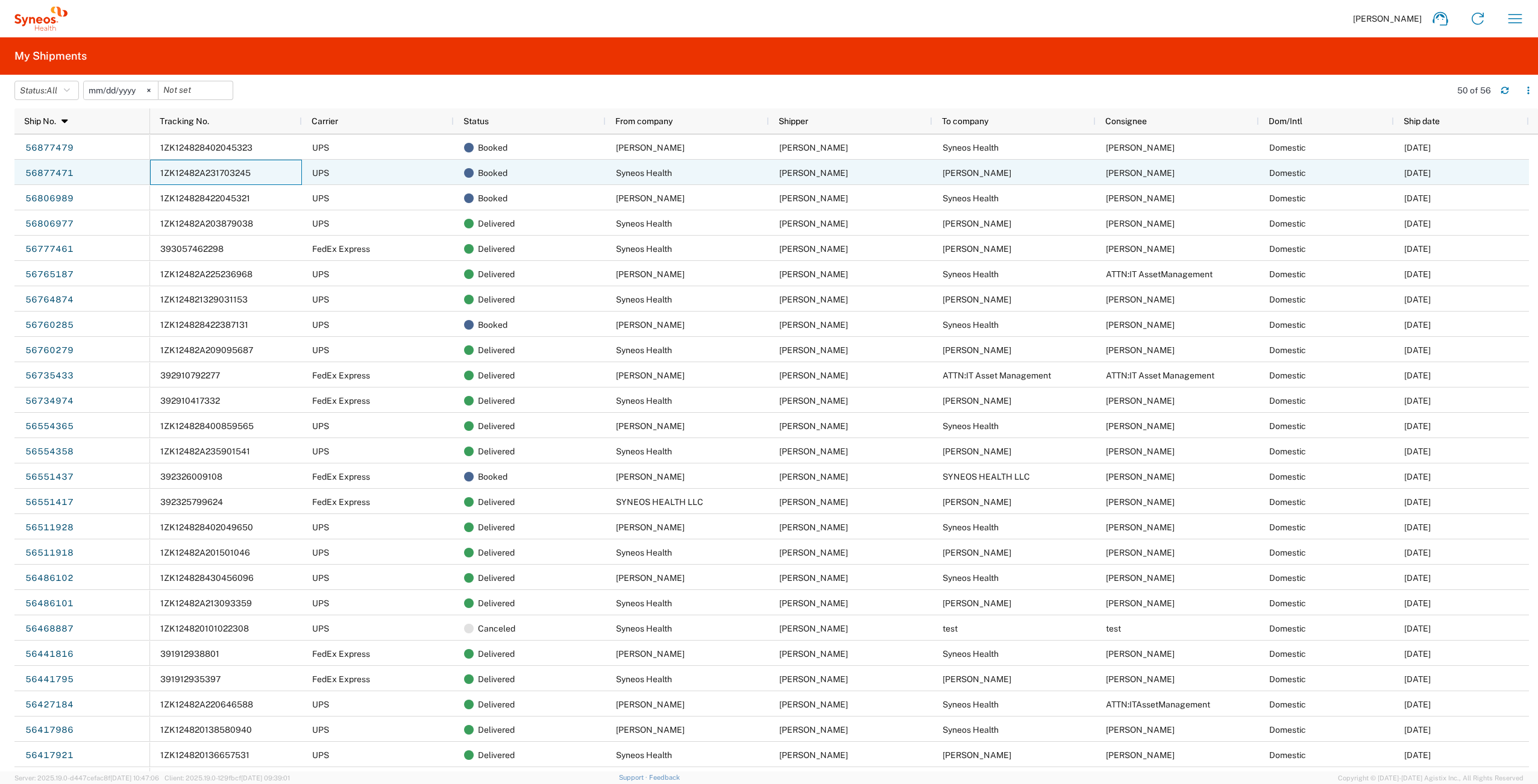
click at [227, 173] on span "1ZK12482A231703245" at bounding box center [205, 173] width 90 height 10
click at [244, 173] on span "1ZK12482A231703245" at bounding box center [205, 173] width 90 height 10
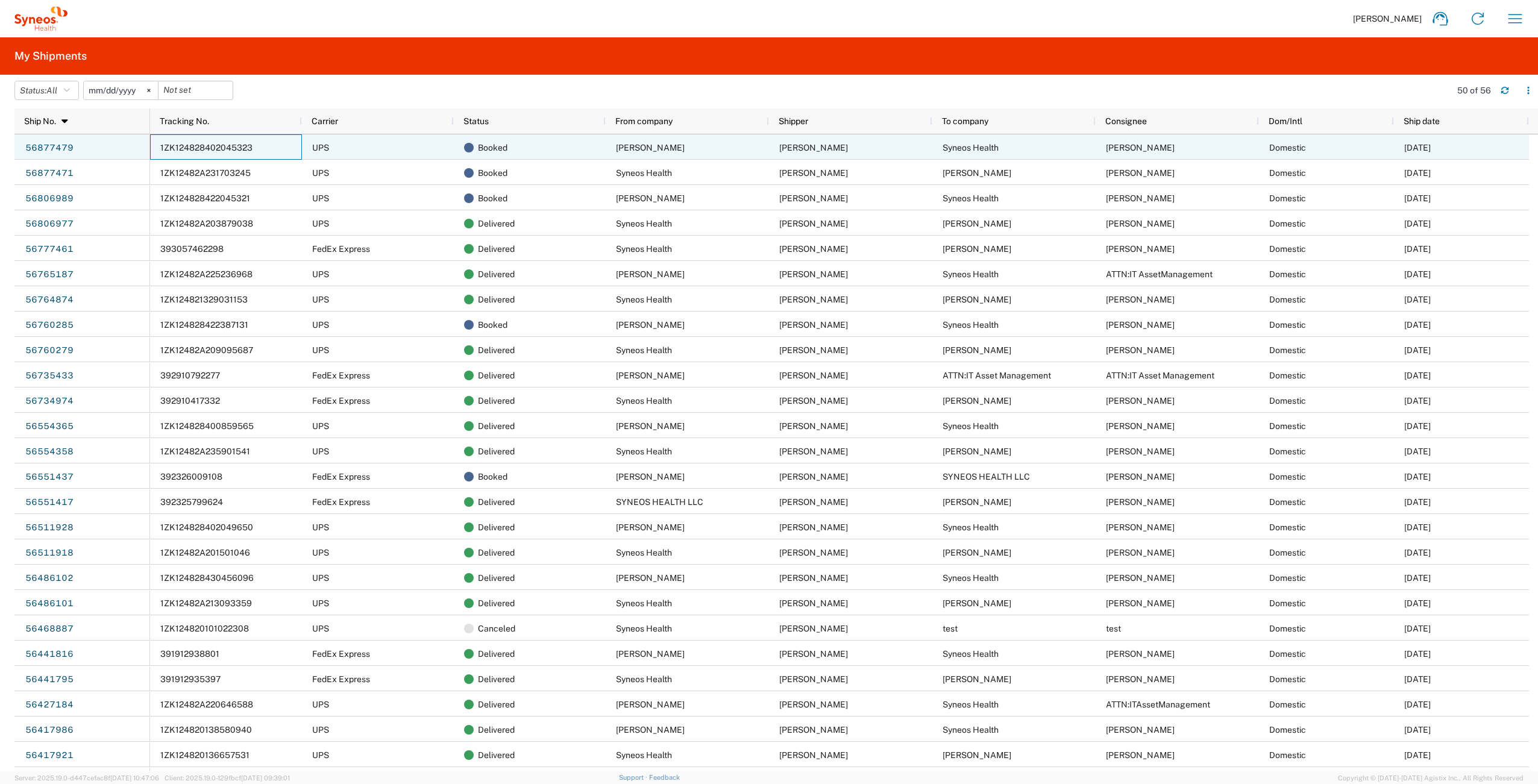
click at [204, 141] on div "1ZK124828402045323" at bounding box center [226, 147] width 152 height 26
click at [230, 148] on span "1ZK124828402045323" at bounding box center [207, 148] width 92 height 10
